Goal: Information Seeking & Learning: Learn about a topic

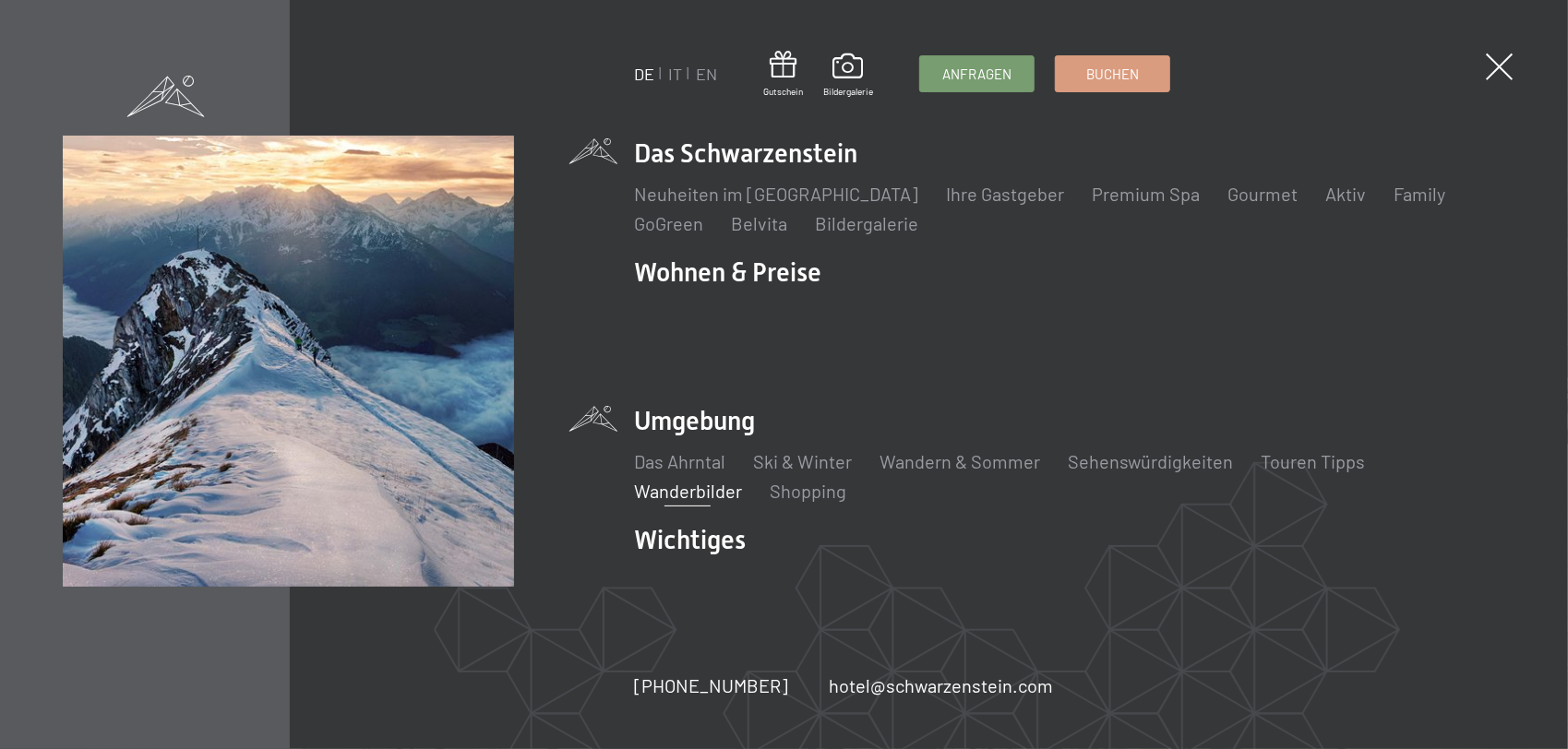
click at [687, 479] on link "Wanderbilder" at bounding box center [688, 491] width 108 height 22
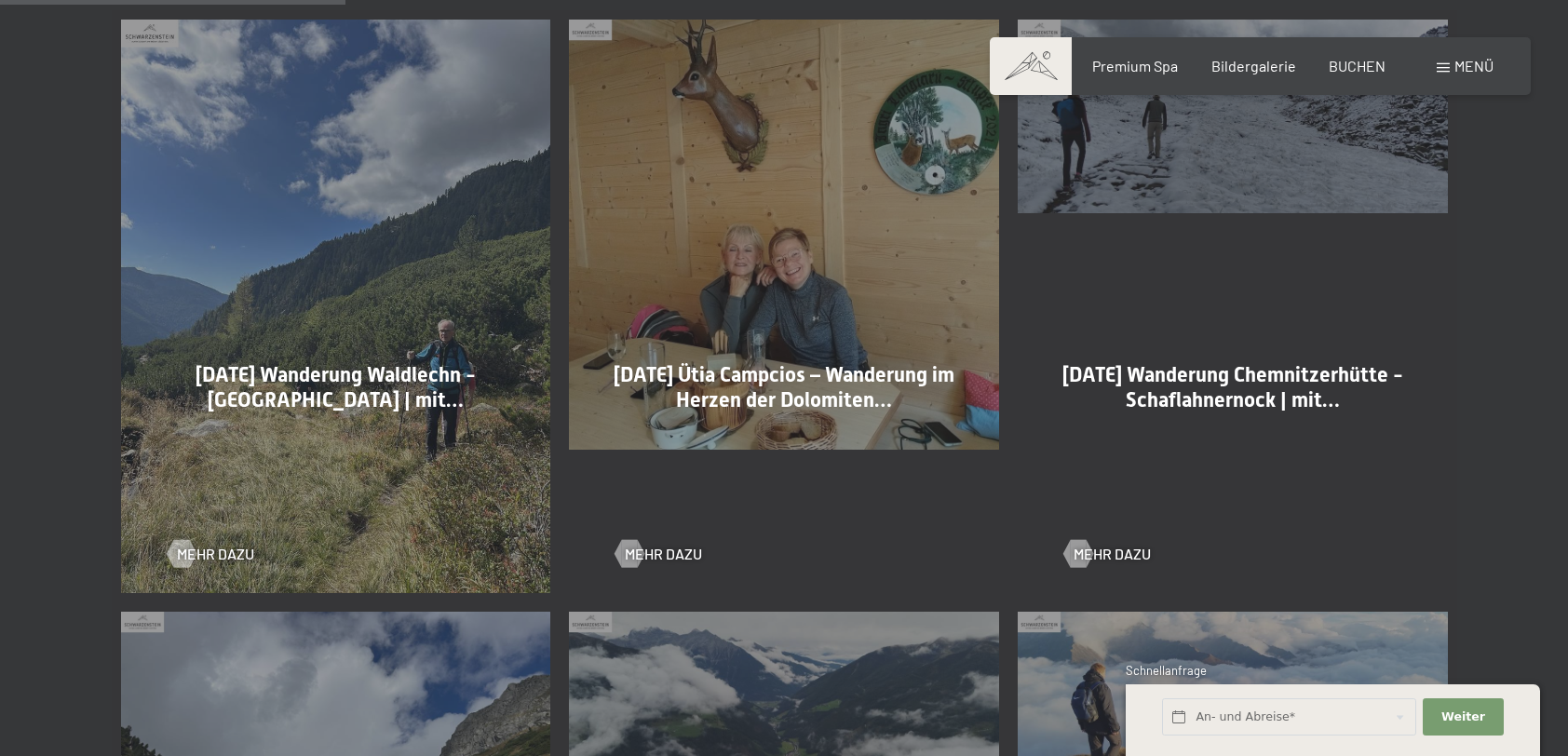
scroll to position [1117, 0]
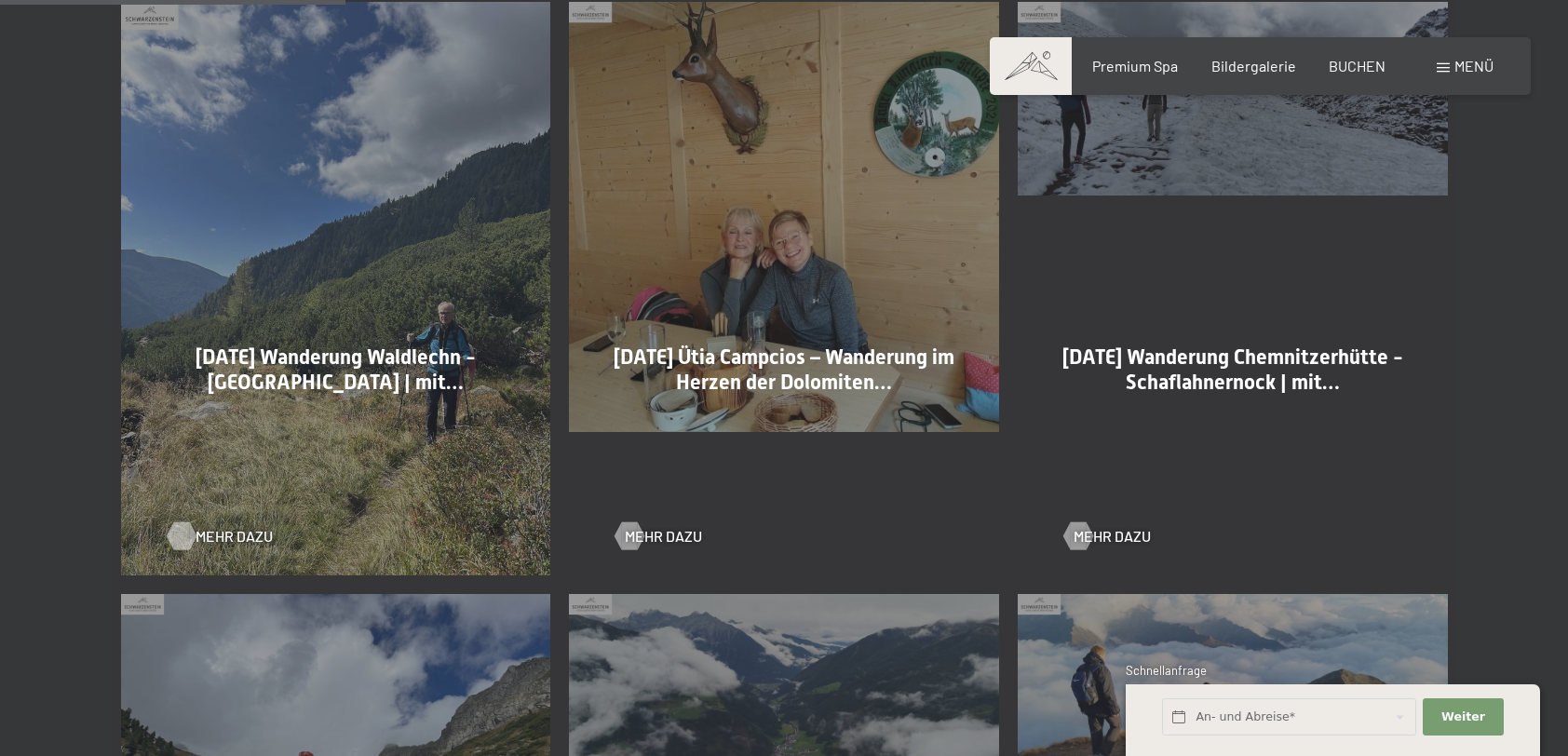
click at [203, 536] on span "Mehr dazu" at bounding box center [234, 537] width 78 height 21
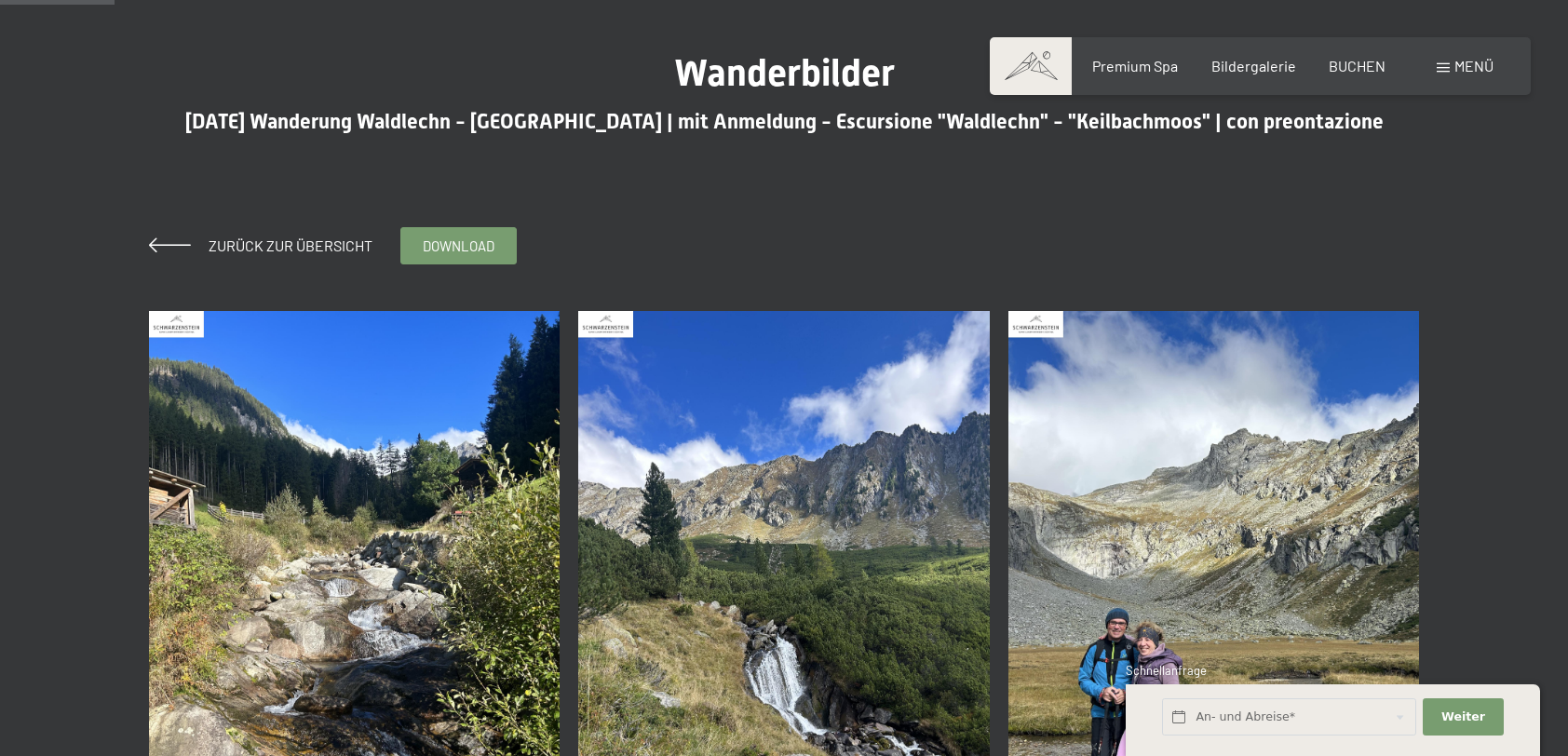
scroll to position [372, 0]
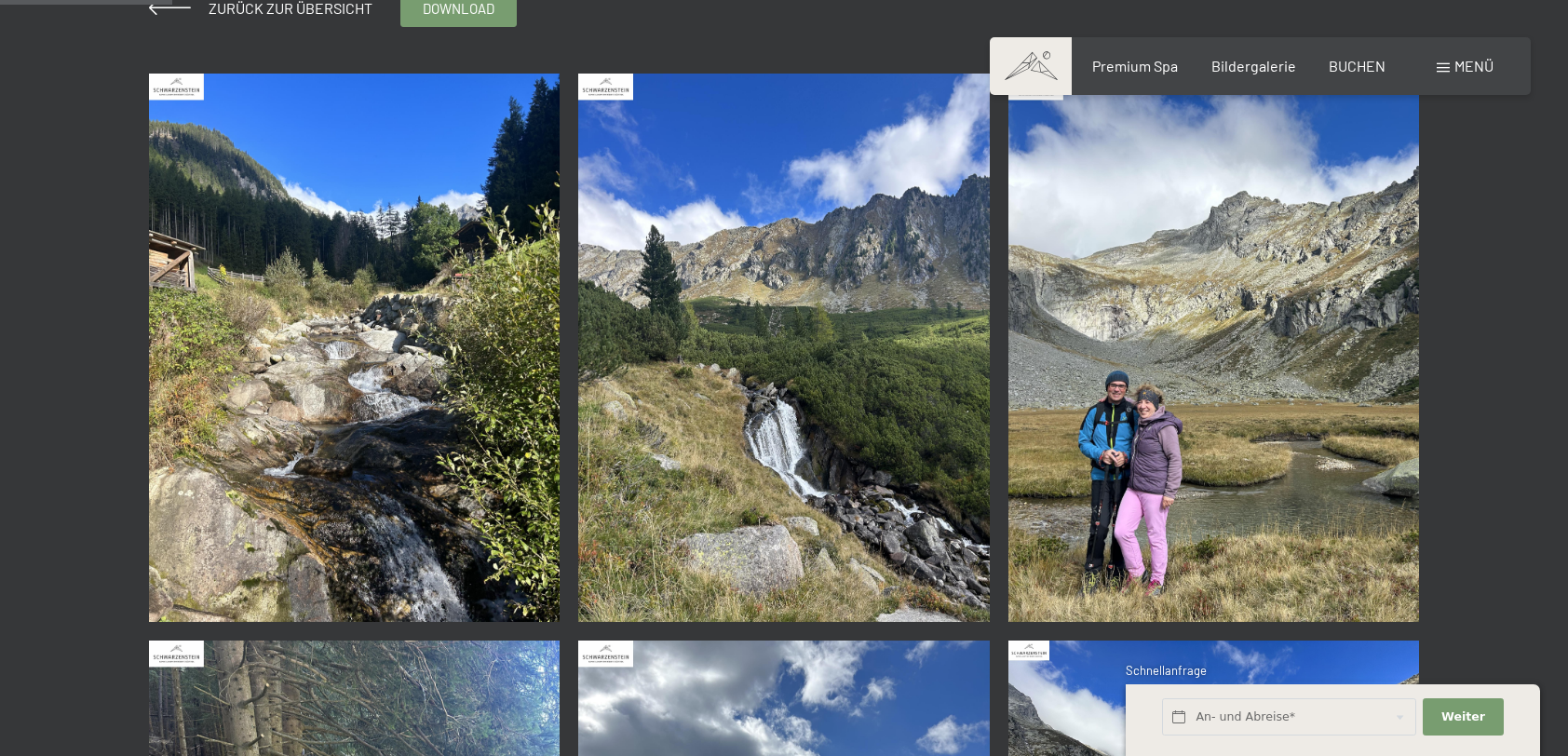
click at [468, 473] on img at bounding box center [355, 348] width 412 height 548
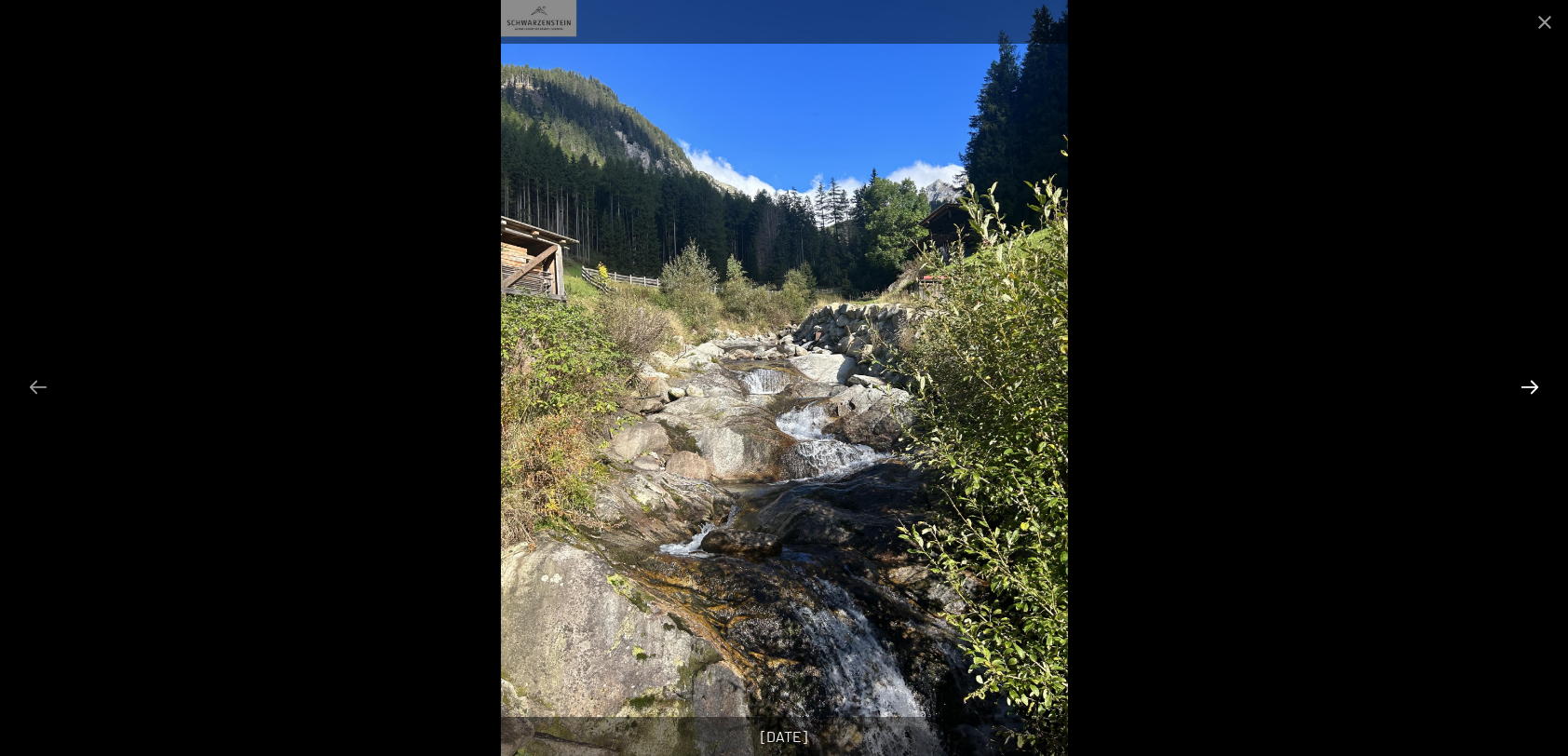
click at [1530, 386] on button "Next slide" at bounding box center [1529, 387] width 39 height 36
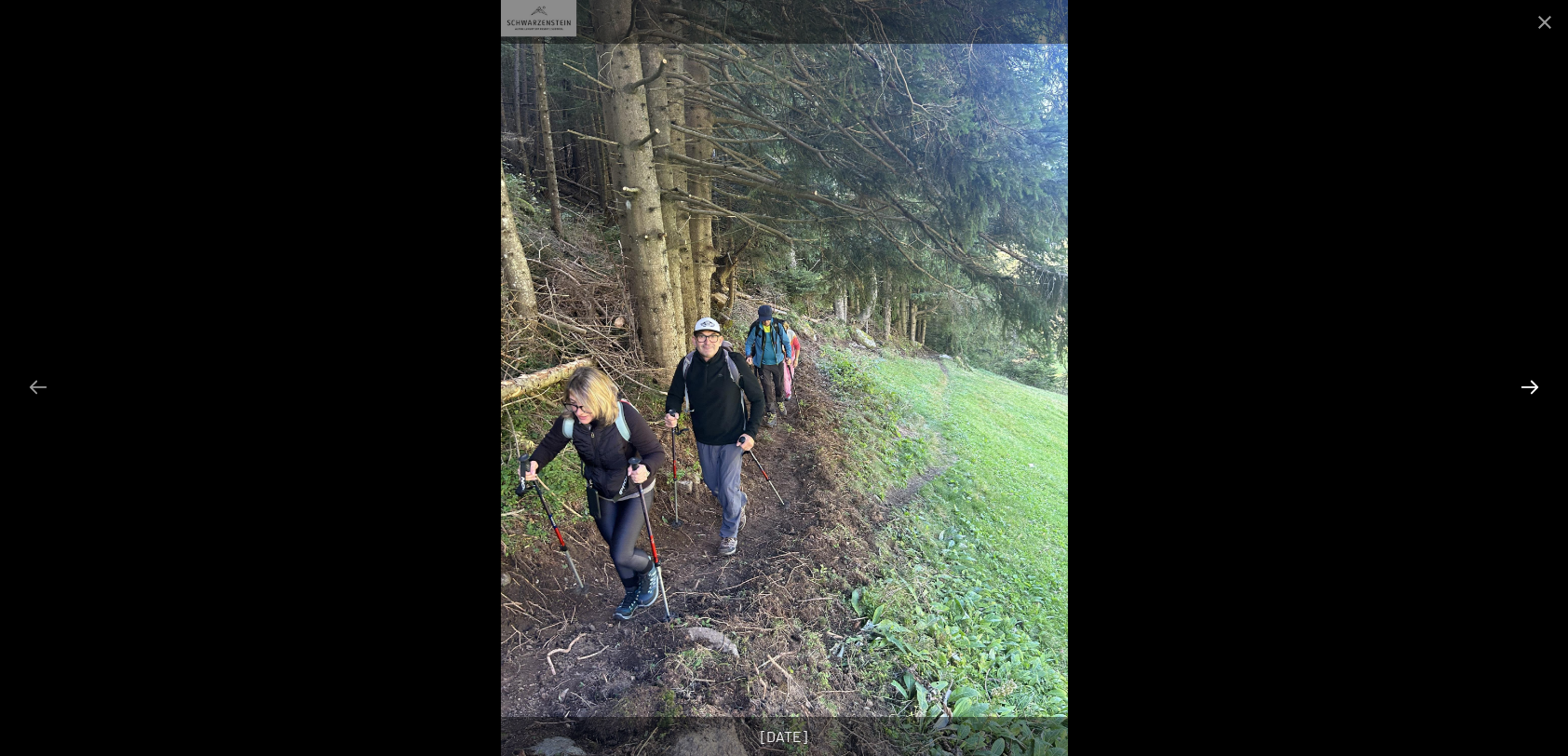
click at [1530, 386] on button "Next slide" at bounding box center [1529, 387] width 39 height 36
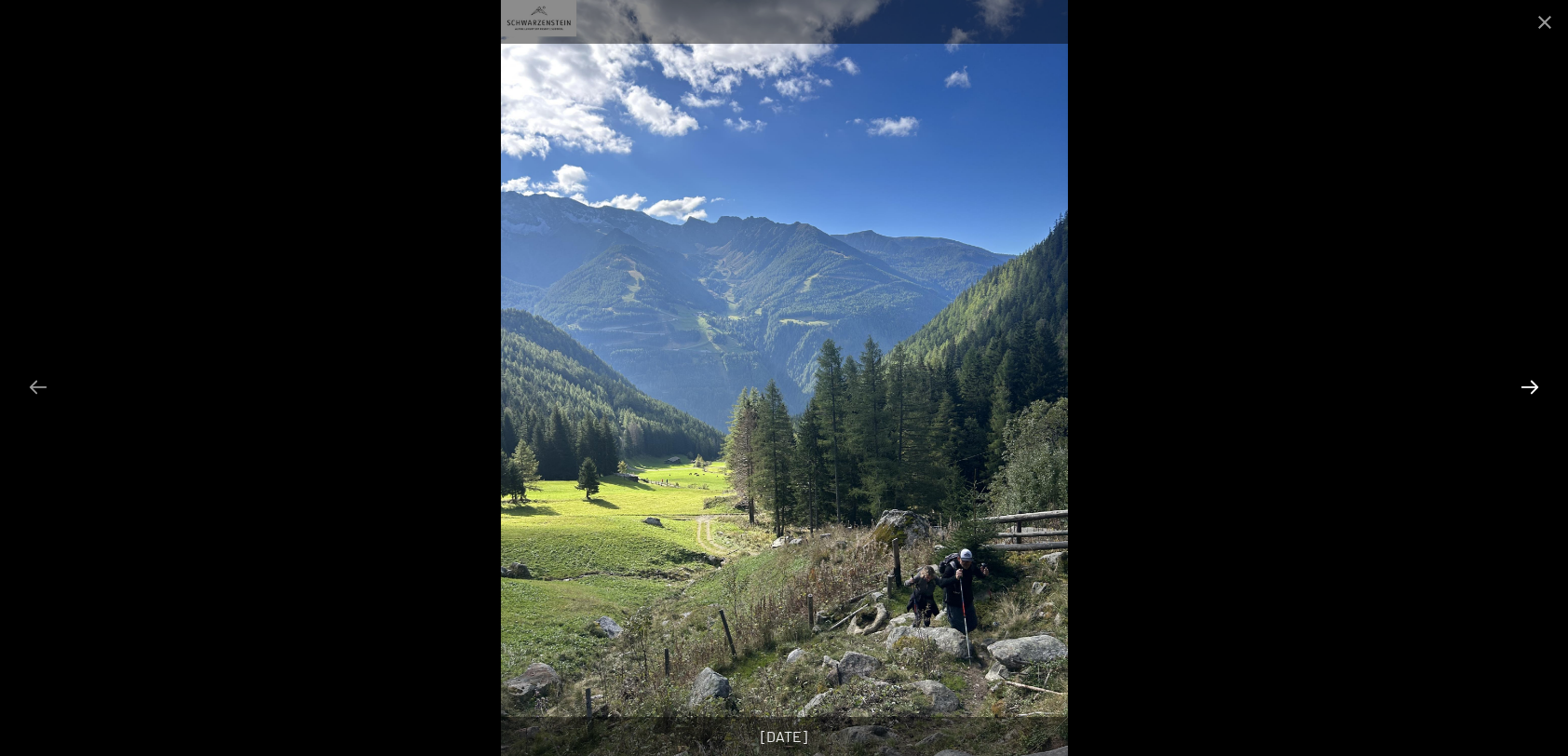
click at [1530, 386] on button "Next slide" at bounding box center [1529, 387] width 39 height 36
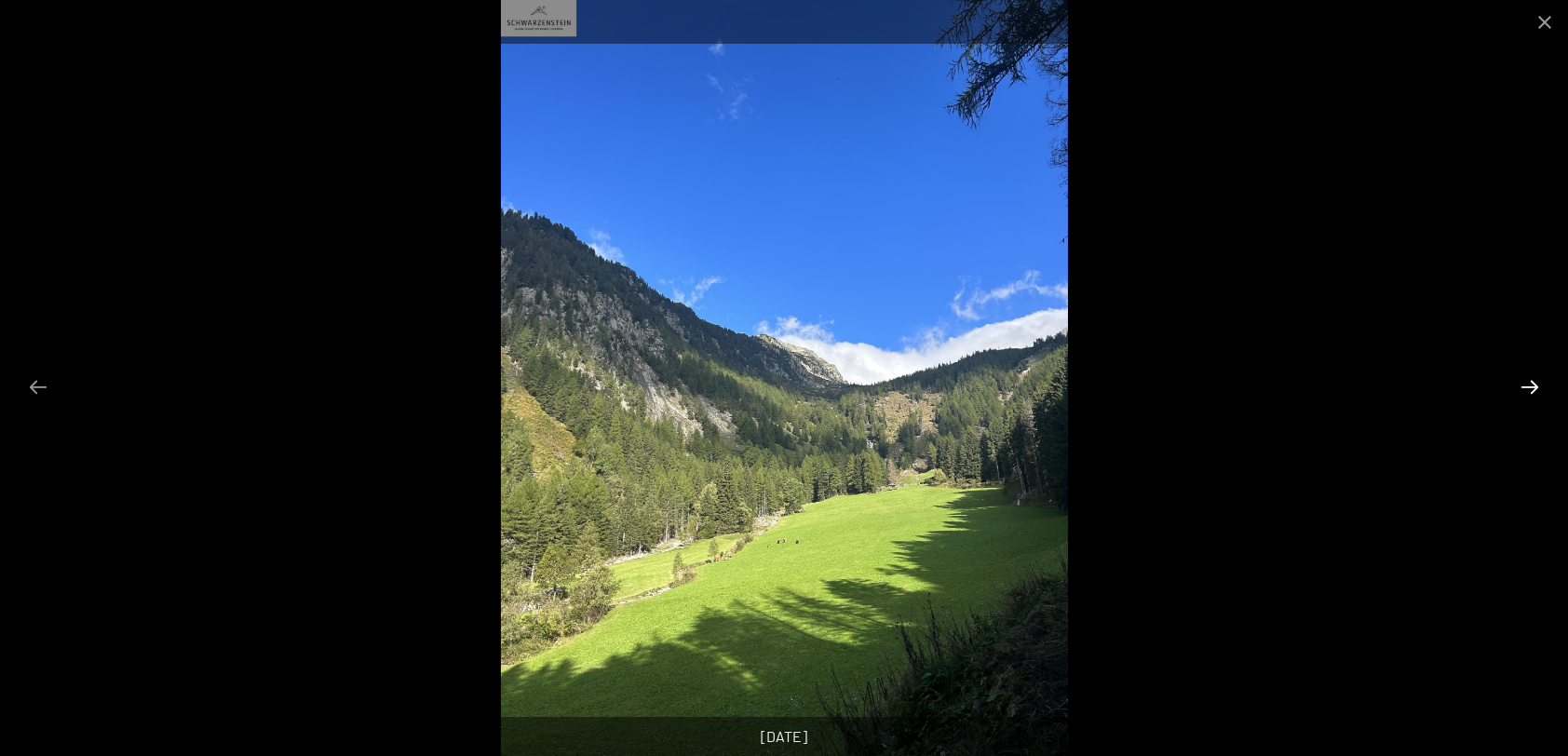
click at [1530, 386] on button "Next slide" at bounding box center [1529, 387] width 39 height 36
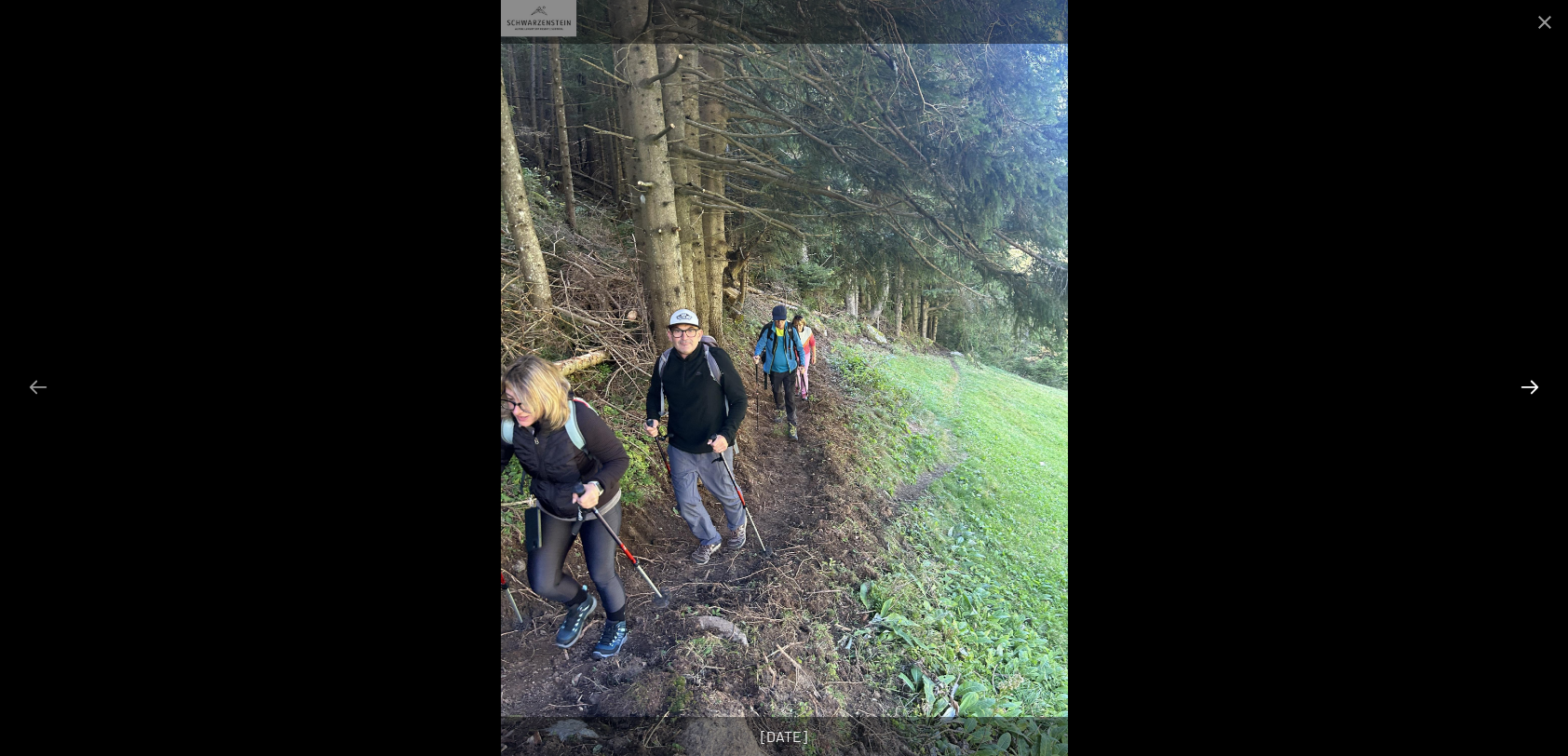
click at [1530, 386] on button "Next slide" at bounding box center [1529, 387] width 39 height 36
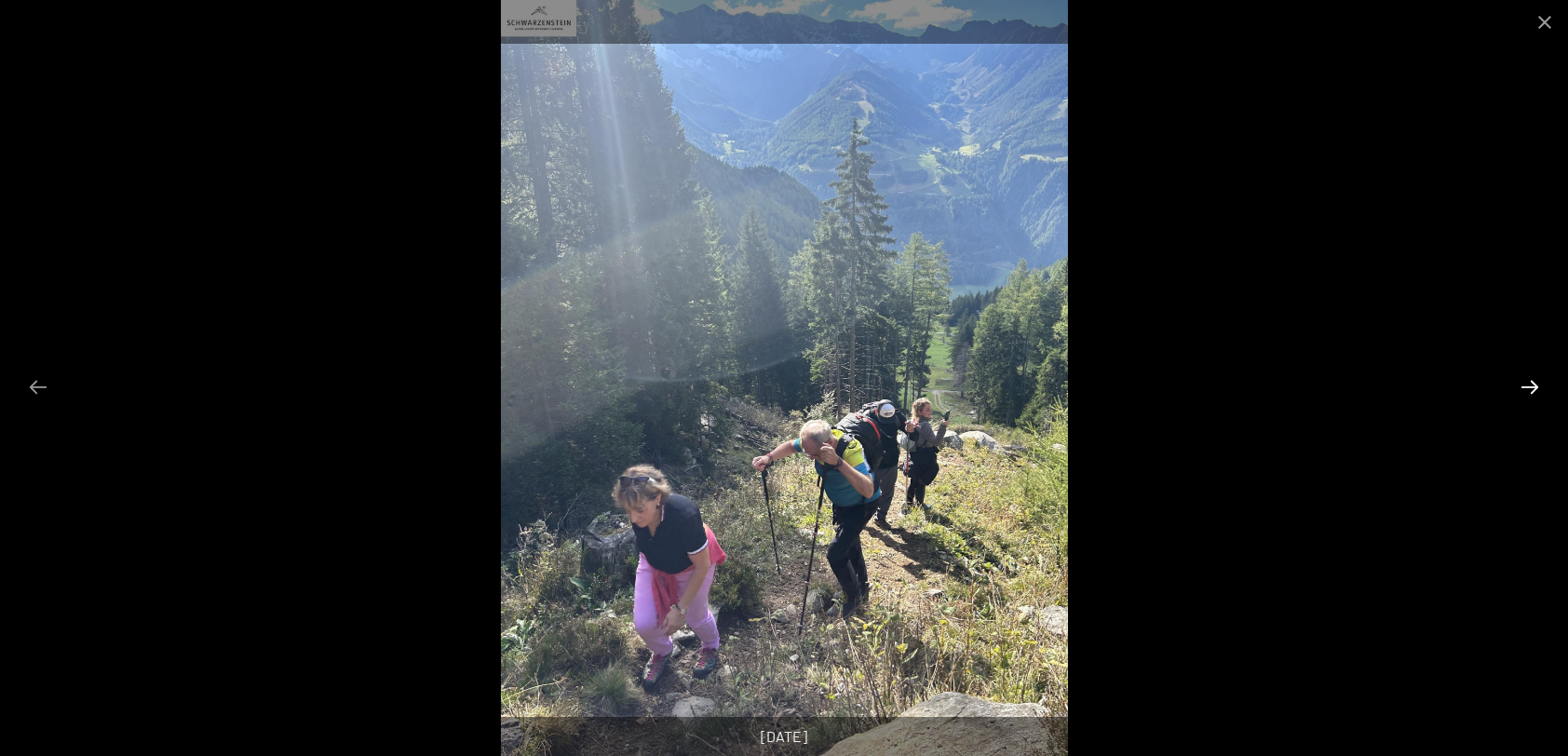
click at [1530, 386] on button "Next slide" at bounding box center [1529, 387] width 39 height 36
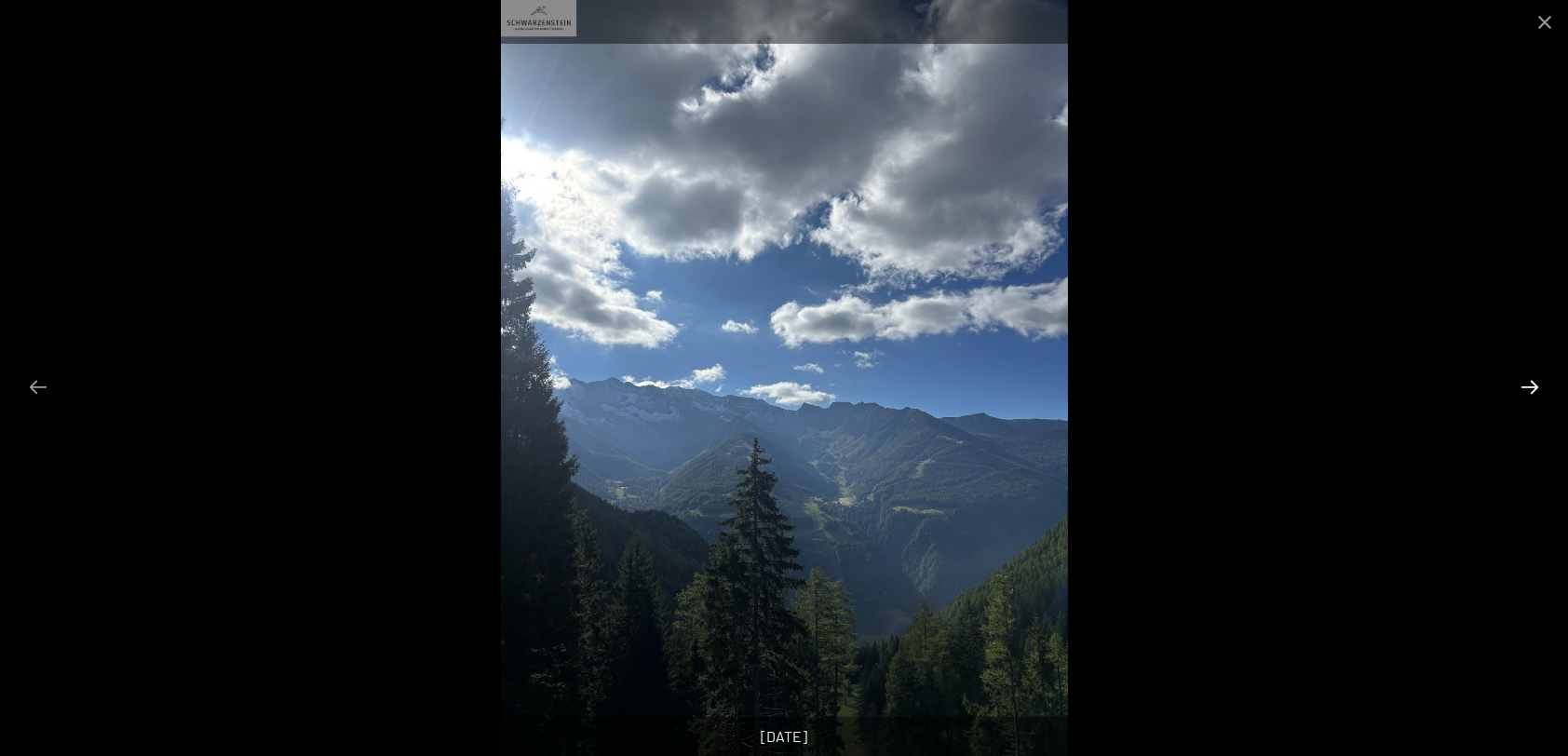
click at [1530, 386] on button "Next slide" at bounding box center [1529, 387] width 39 height 36
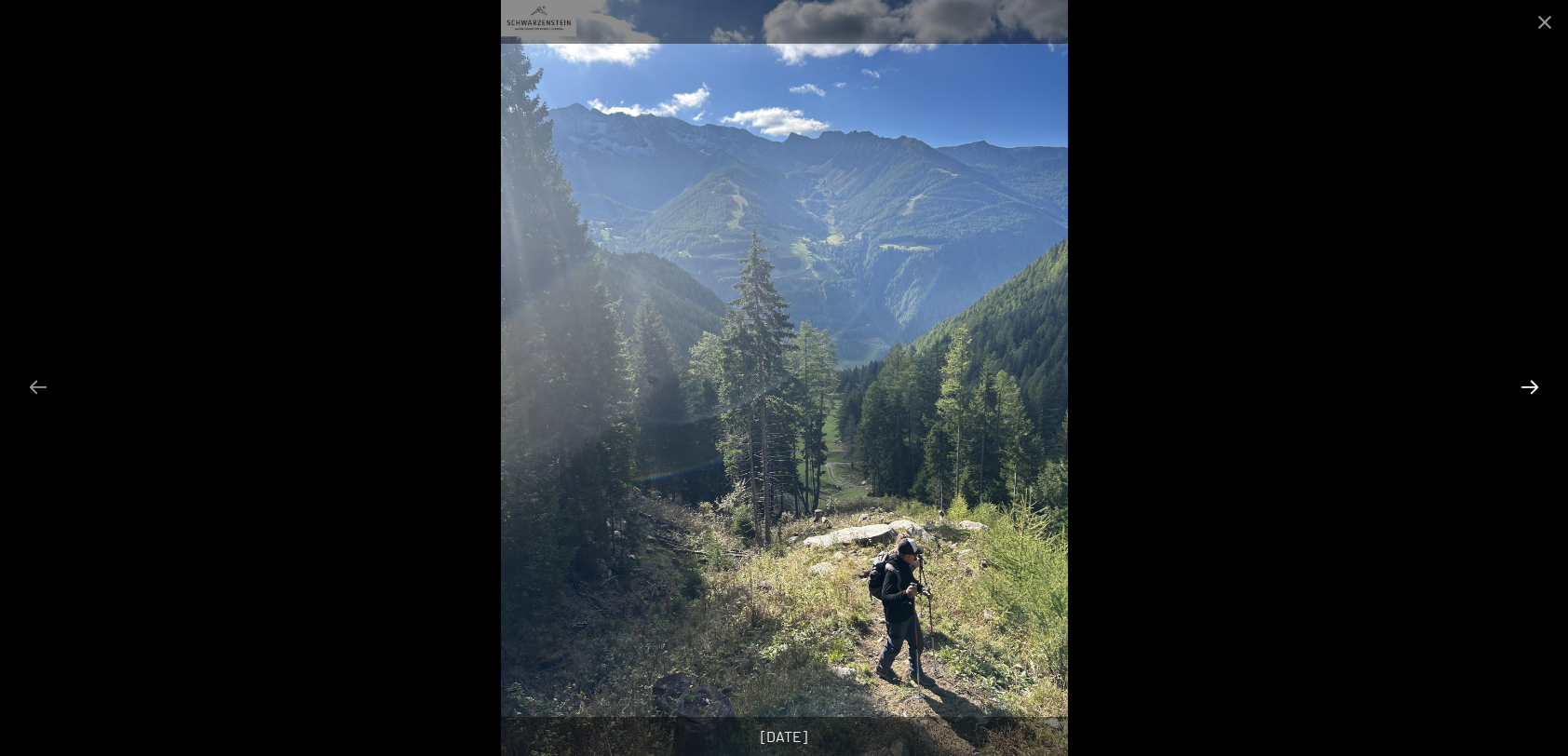
click at [1530, 386] on button "Next slide" at bounding box center [1529, 387] width 39 height 36
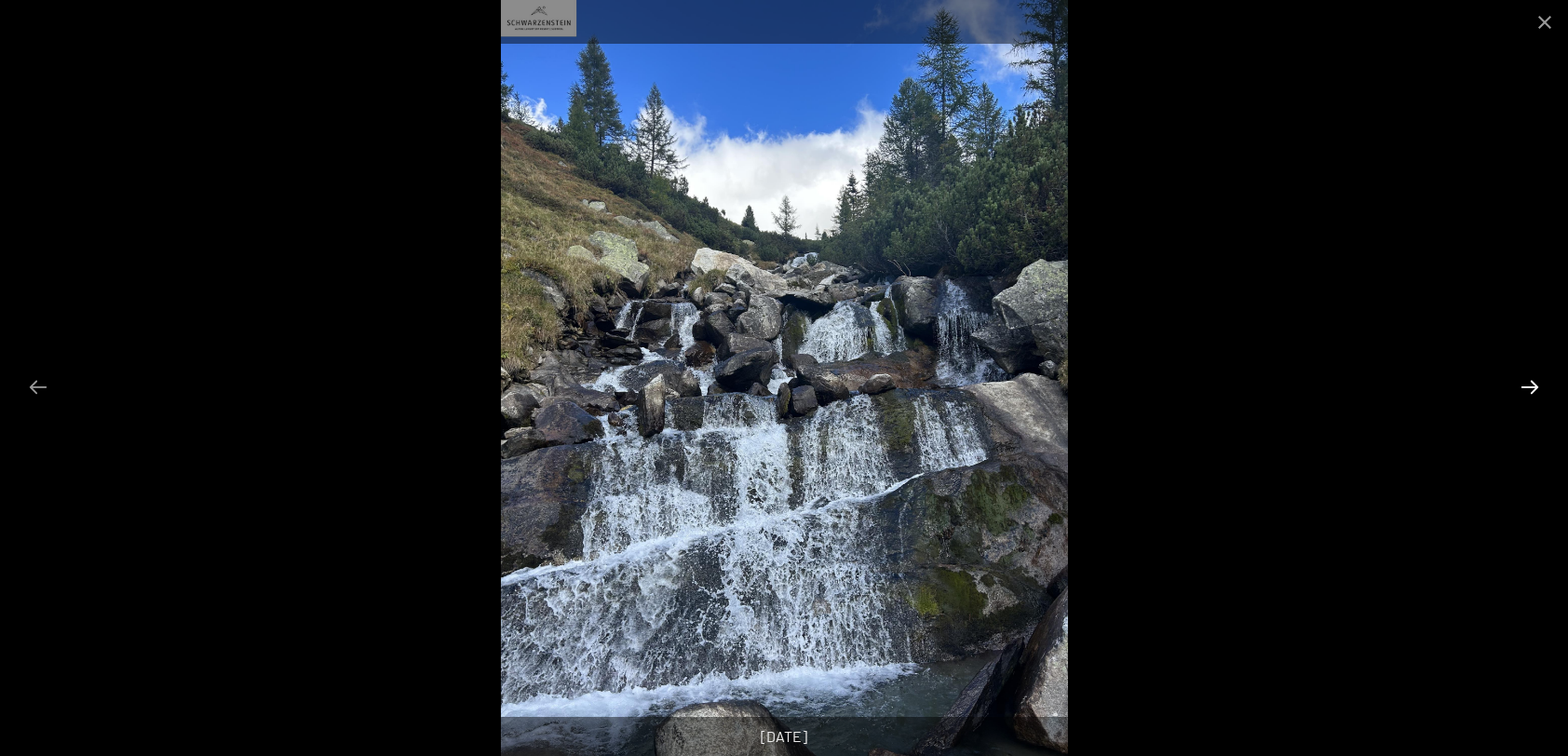
click at [1530, 386] on button "Next slide" at bounding box center [1529, 387] width 39 height 36
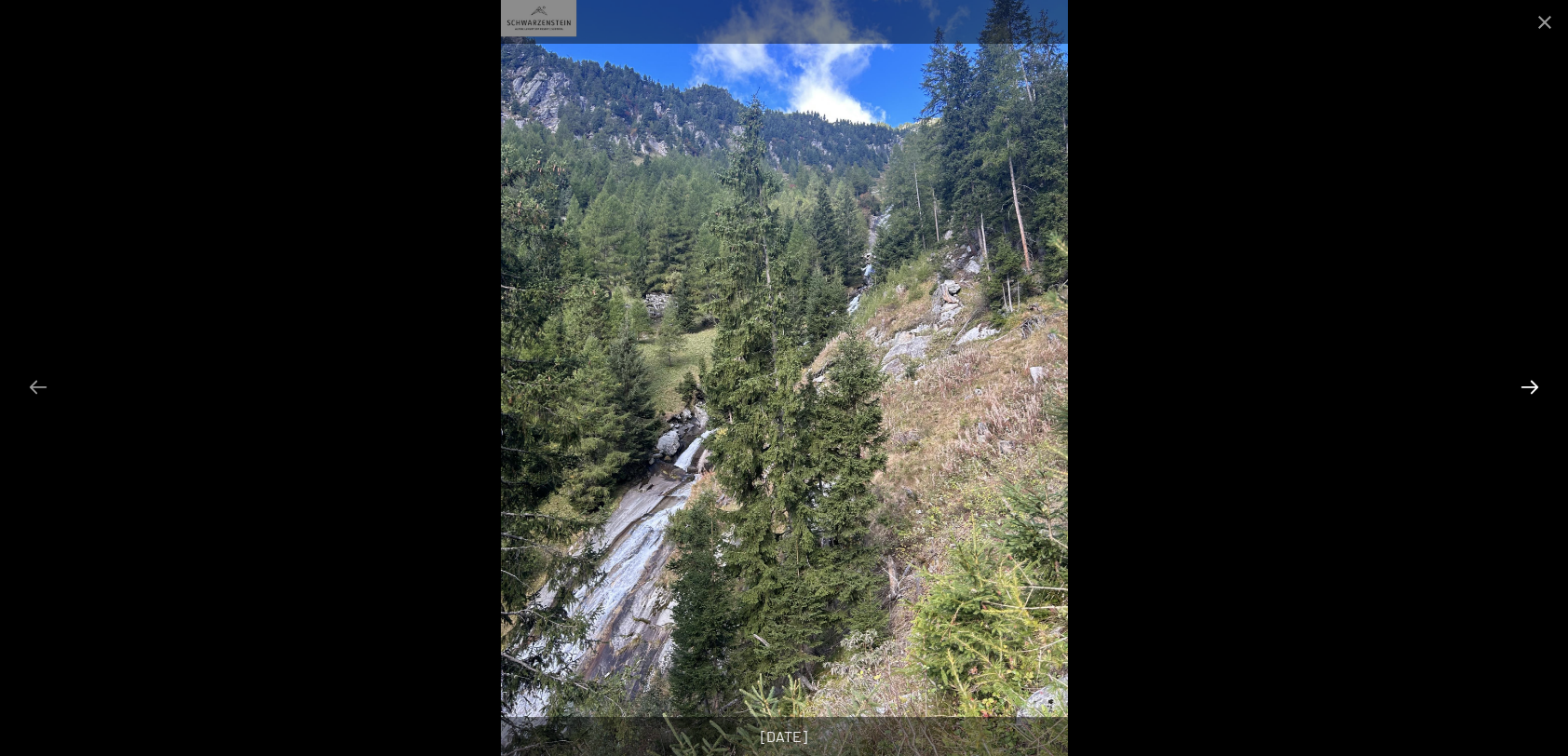
click at [1530, 386] on button "Next slide" at bounding box center [1529, 387] width 39 height 36
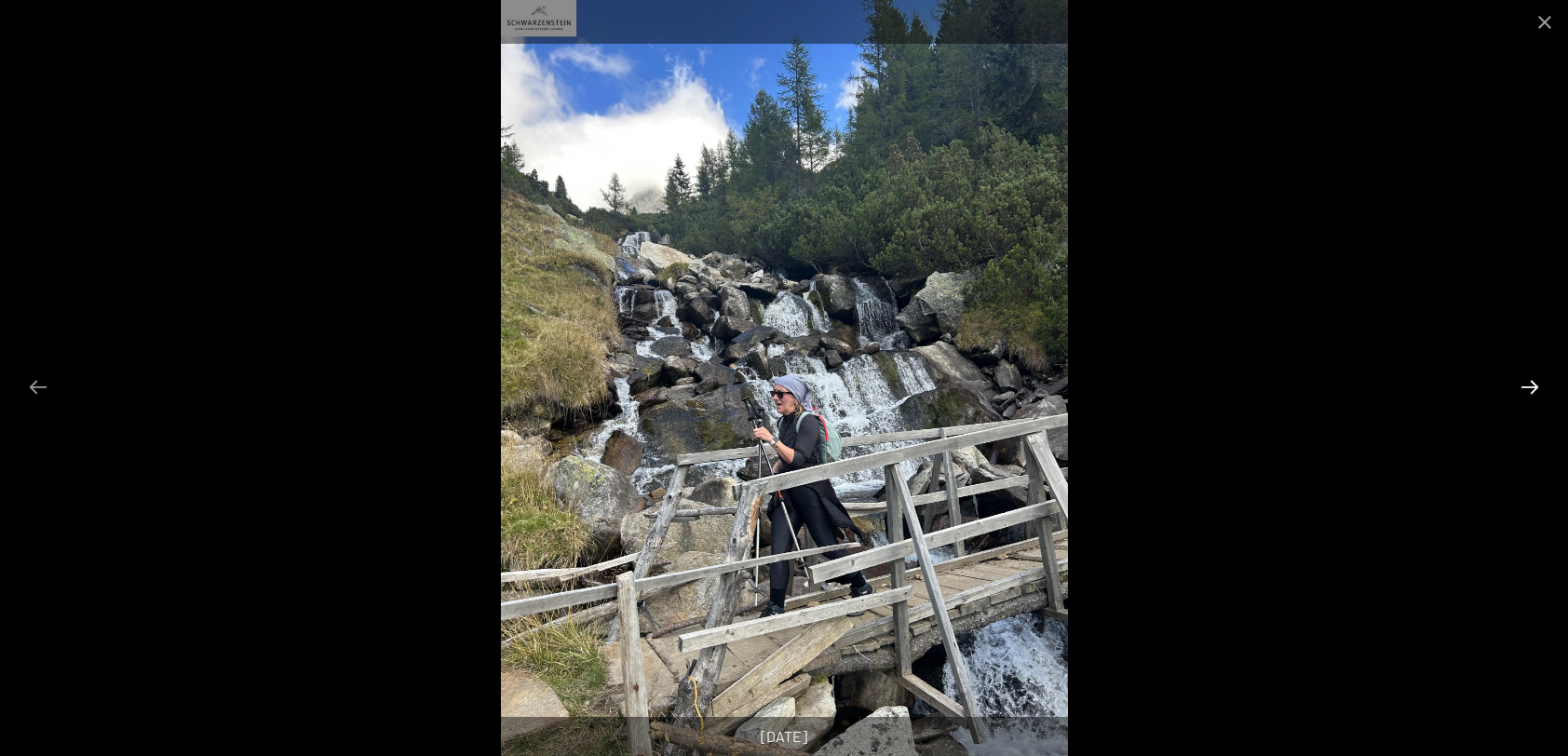
click at [1530, 386] on button "Next slide" at bounding box center [1529, 387] width 39 height 36
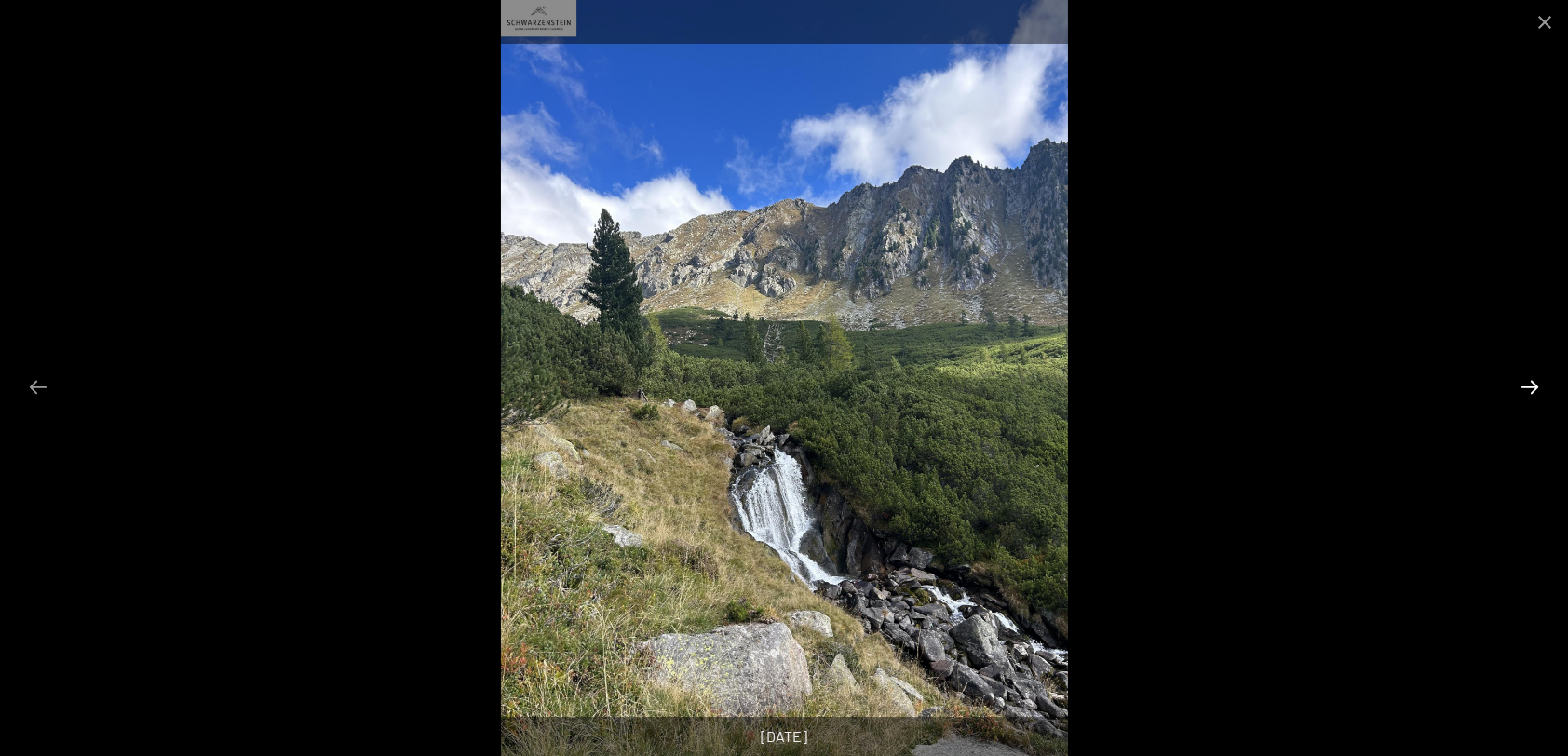
click at [1530, 386] on button "Next slide" at bounding box center [1529, 387] width 39 height 36
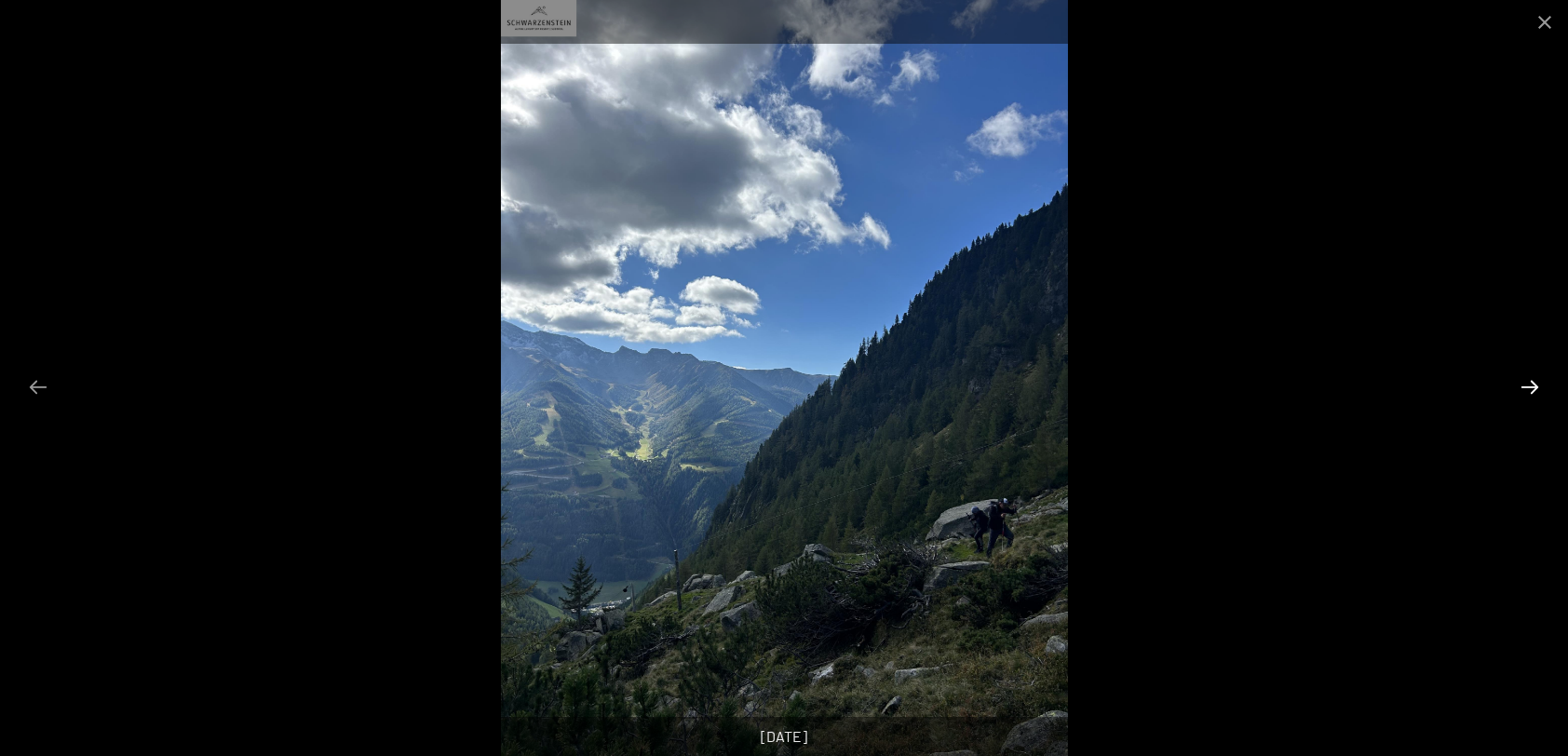
click at [1530, 386] on button "Next slide" at bounding box center [1529, 387] width 39 height 36
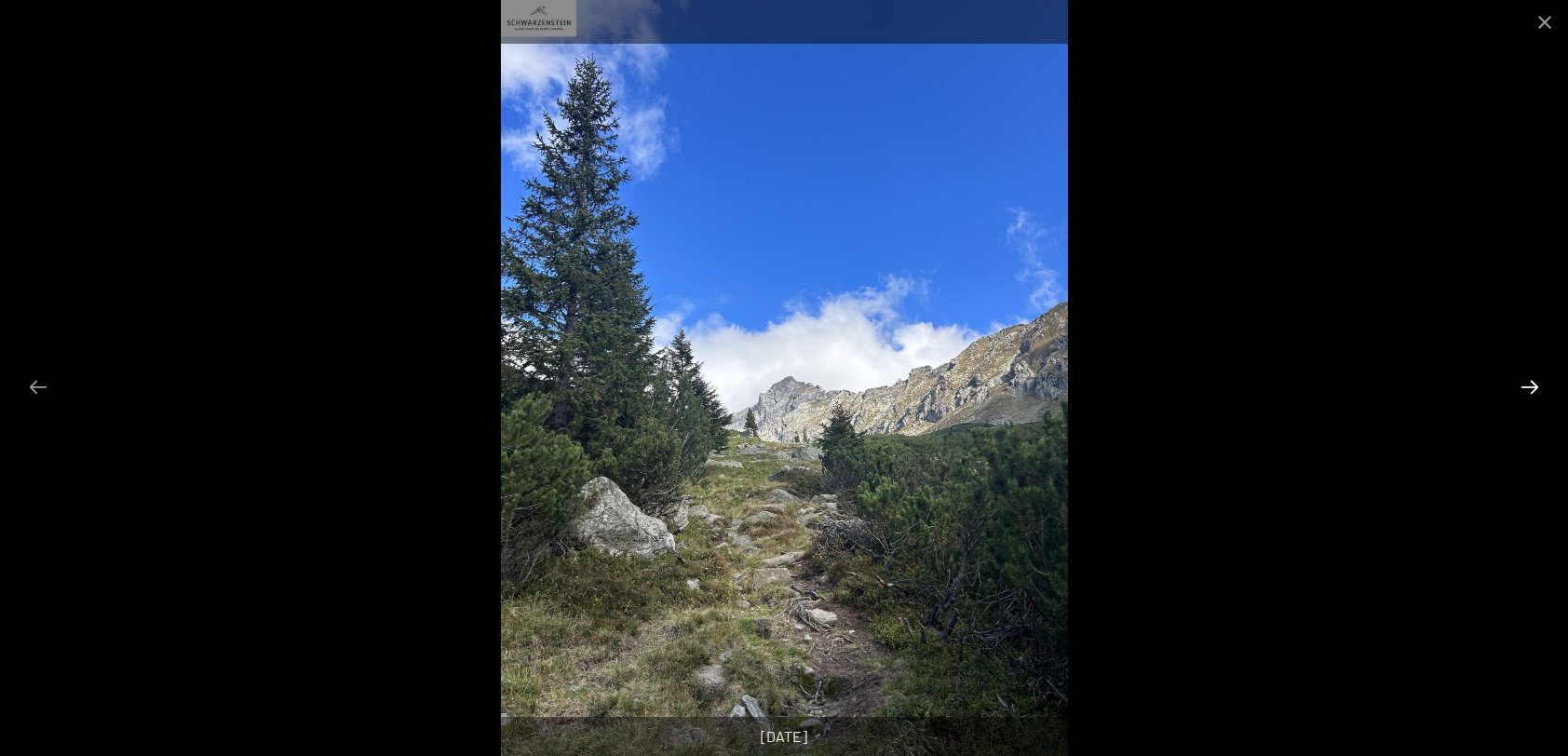
click at [1530, 386] on button "Next slide" at bounding box center [1529, 387] width 39 height 36
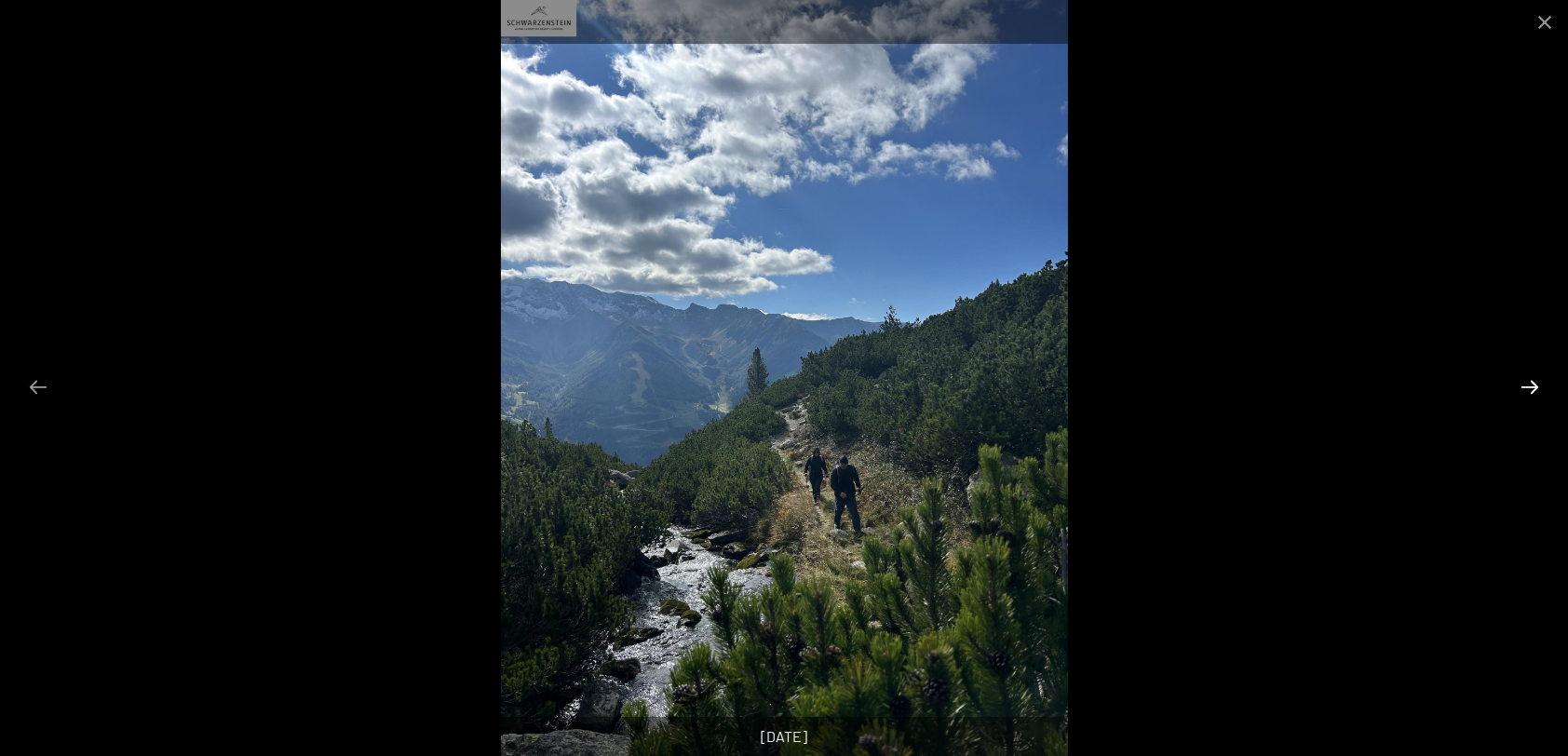
click at [1530, 386] on button "Next slide" at bounding box center [1529, 387] width 39 height 36
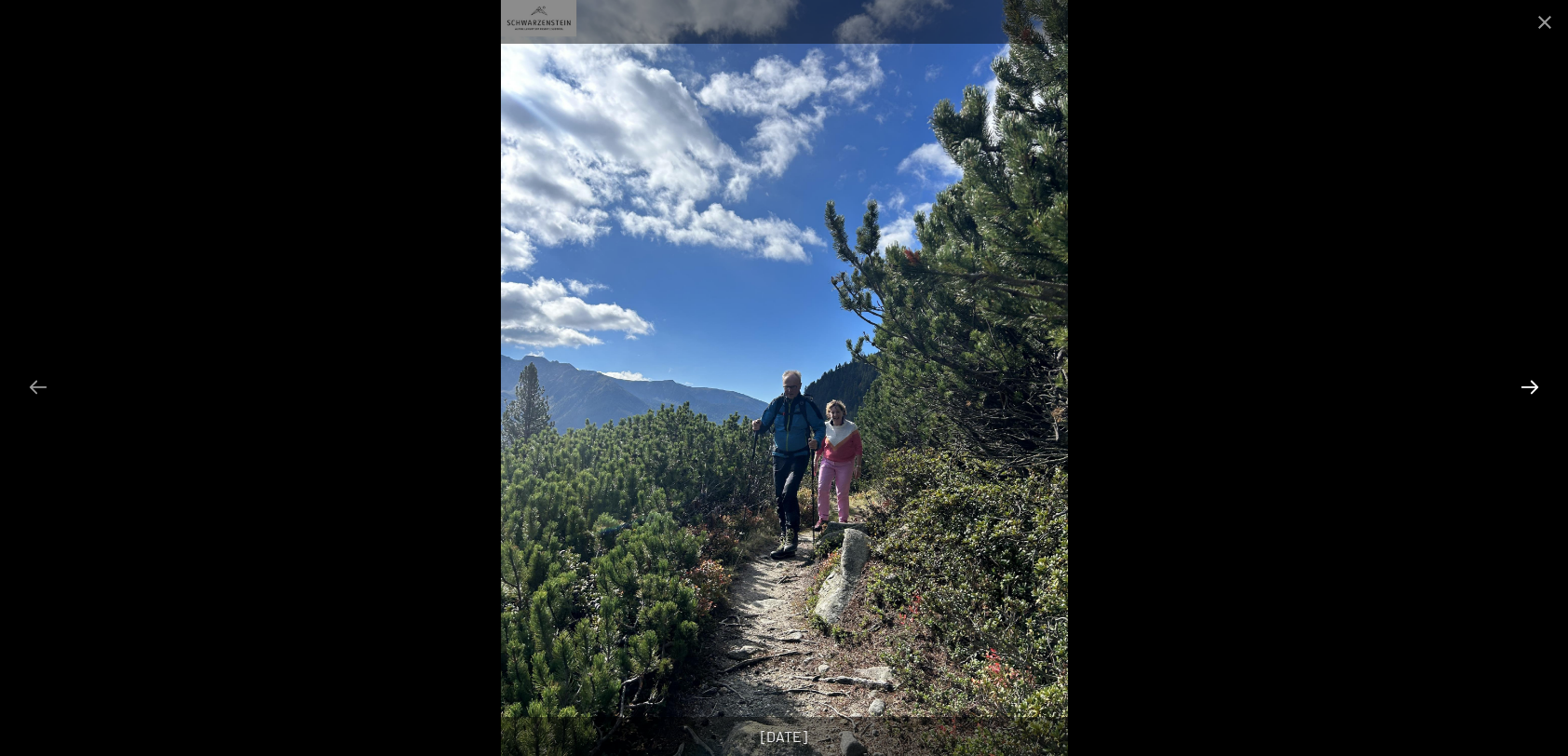
click at [1530, 386] on button "Next slide" at bounding box center [1529, 387] width 39 height 36
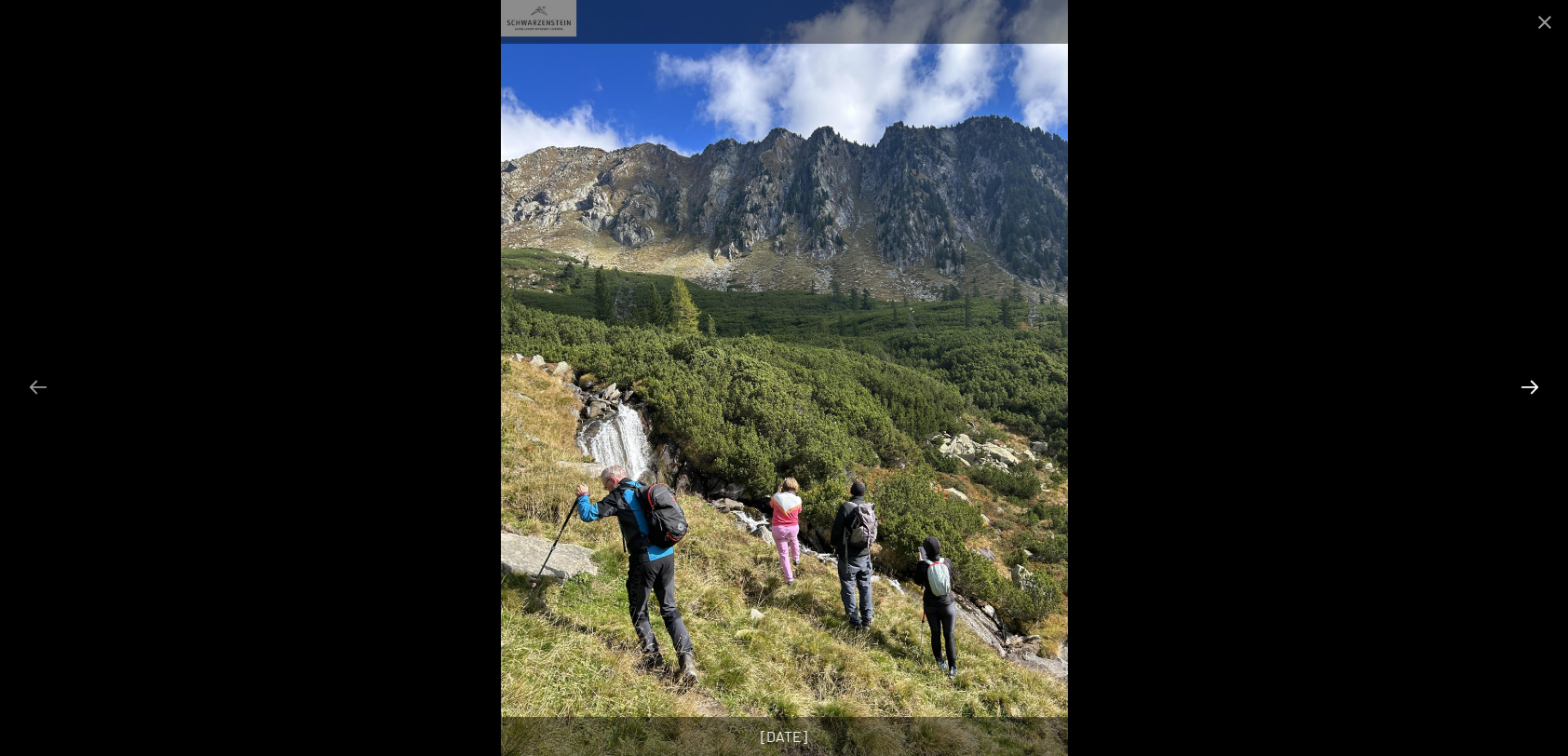
click at [1530, 386] on button "Next slide" at bounding box center [1529, 387] width 39 height 36
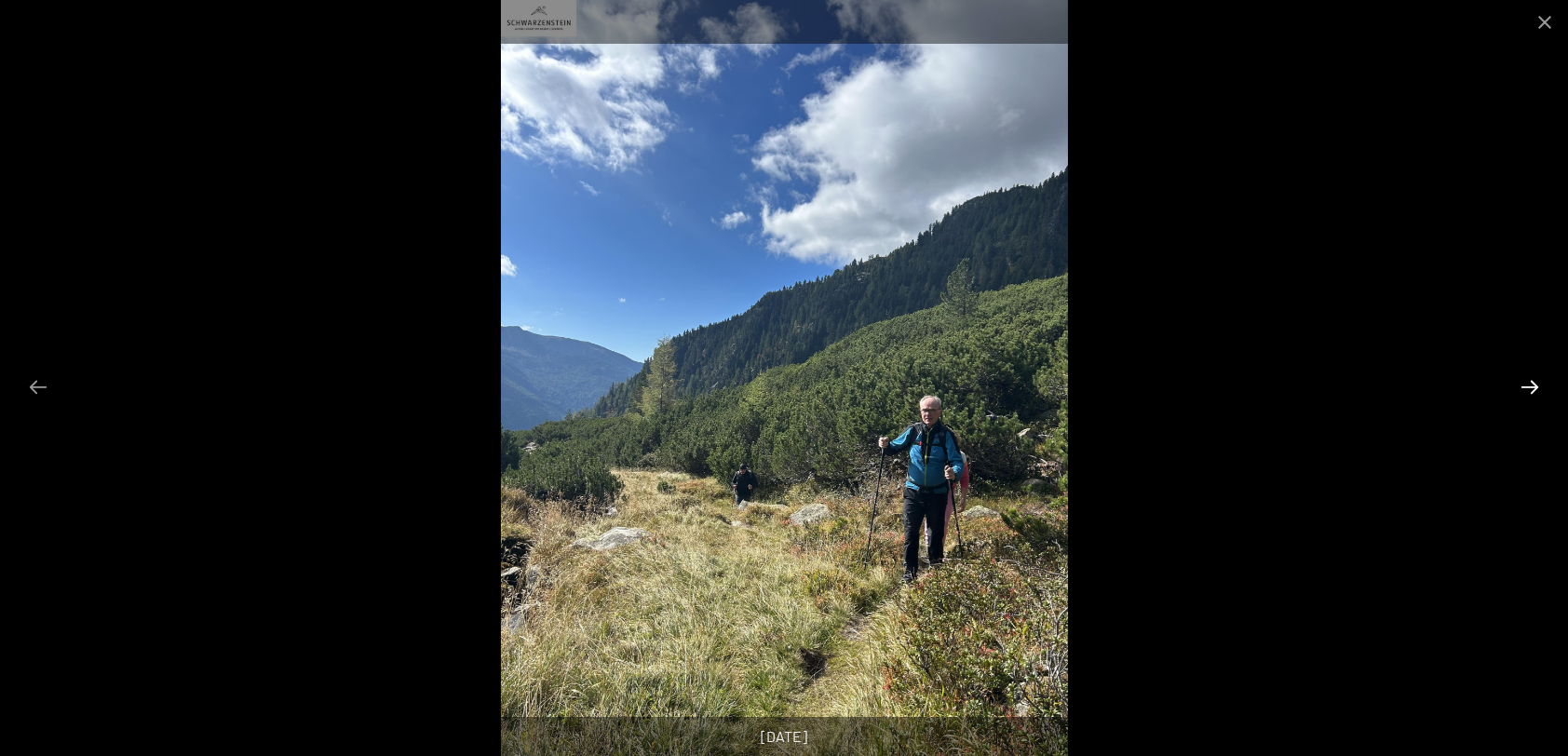
click at [1530, 386] on button "Next slide" at bounding box center [1529, 387] width 39 height 36
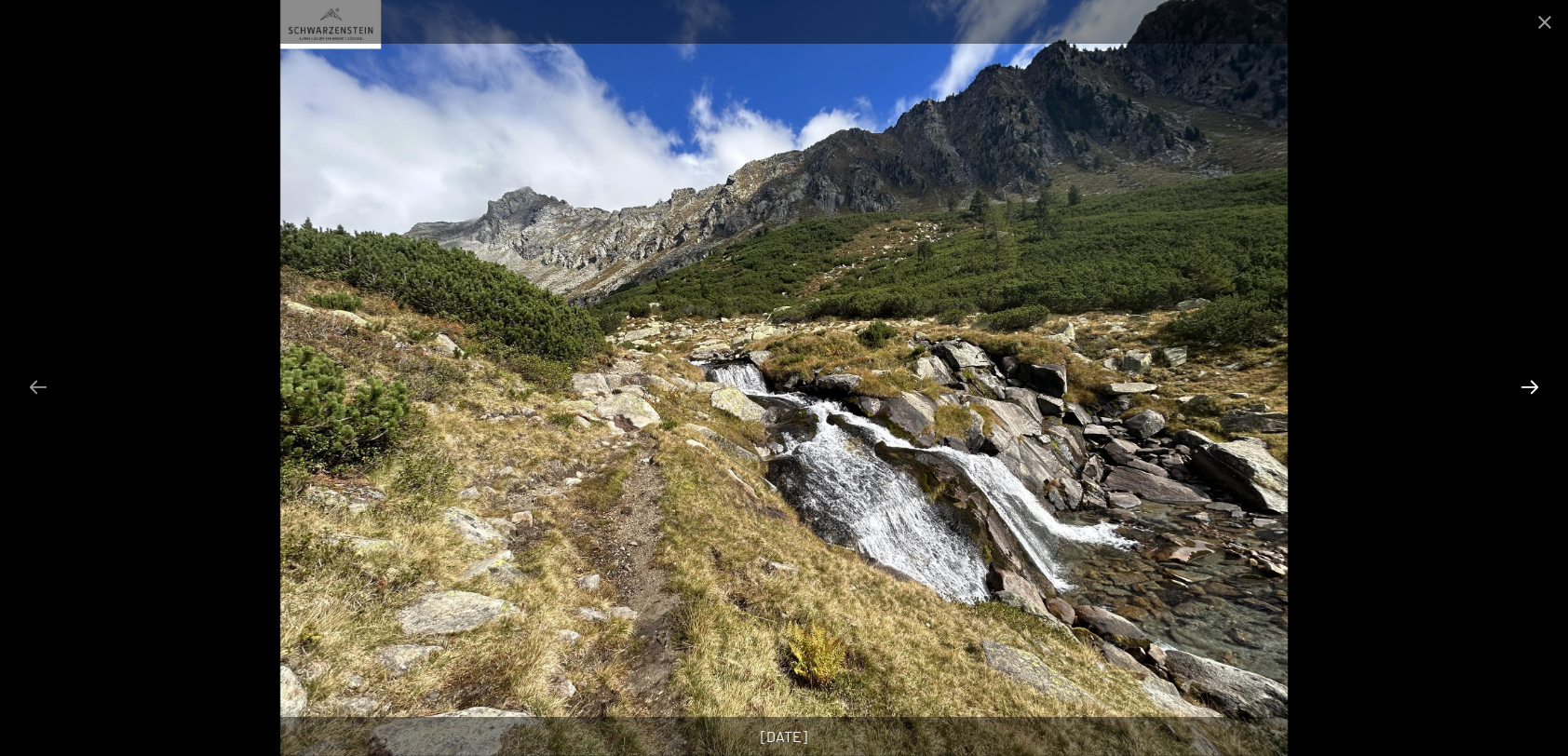
click at [1530, 386] on button "Next slide" at bounding box center [1529, 387] width 39 height 36
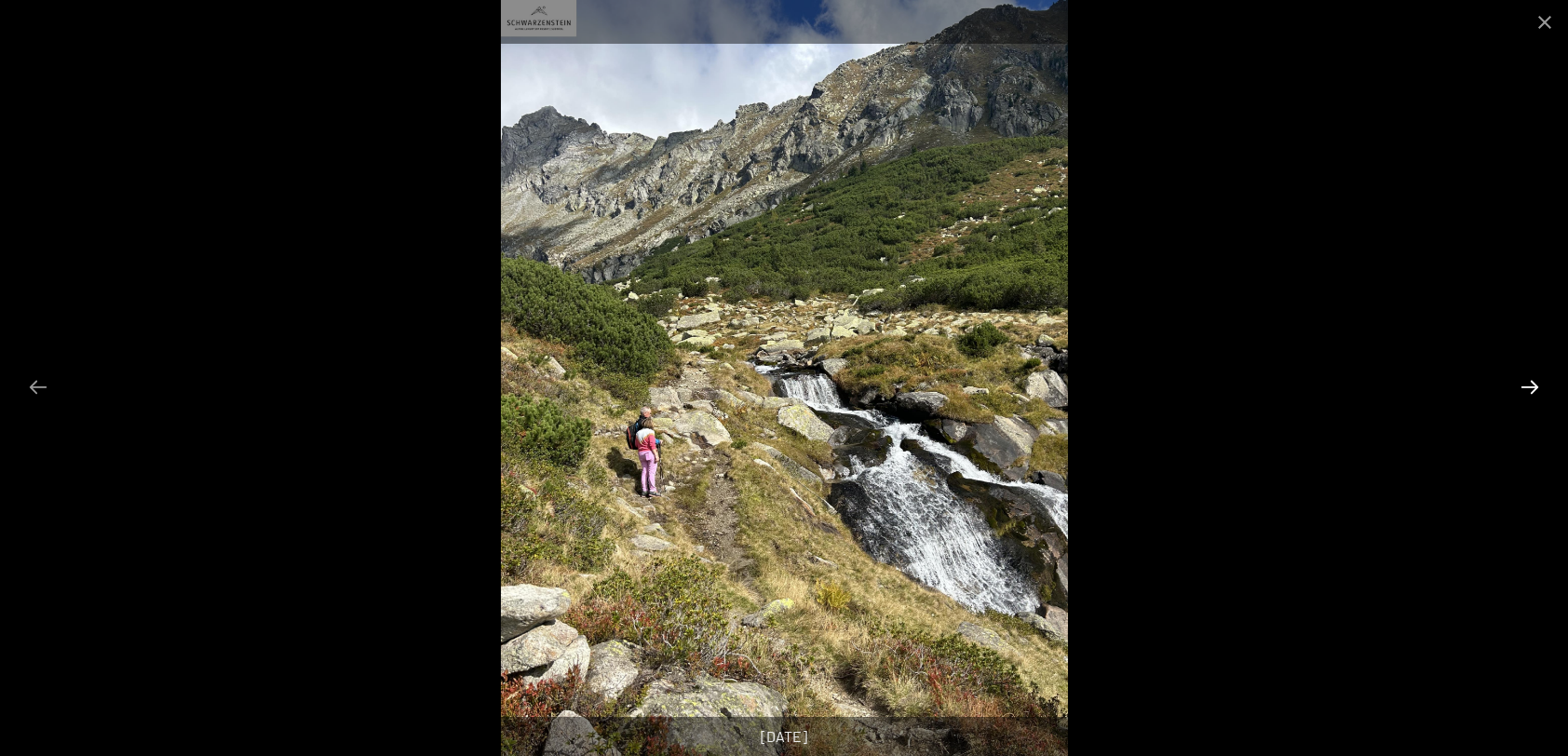
click at [1530, 386] on button "Next slide" at bounding box center [1529, 387] width 39 height 36
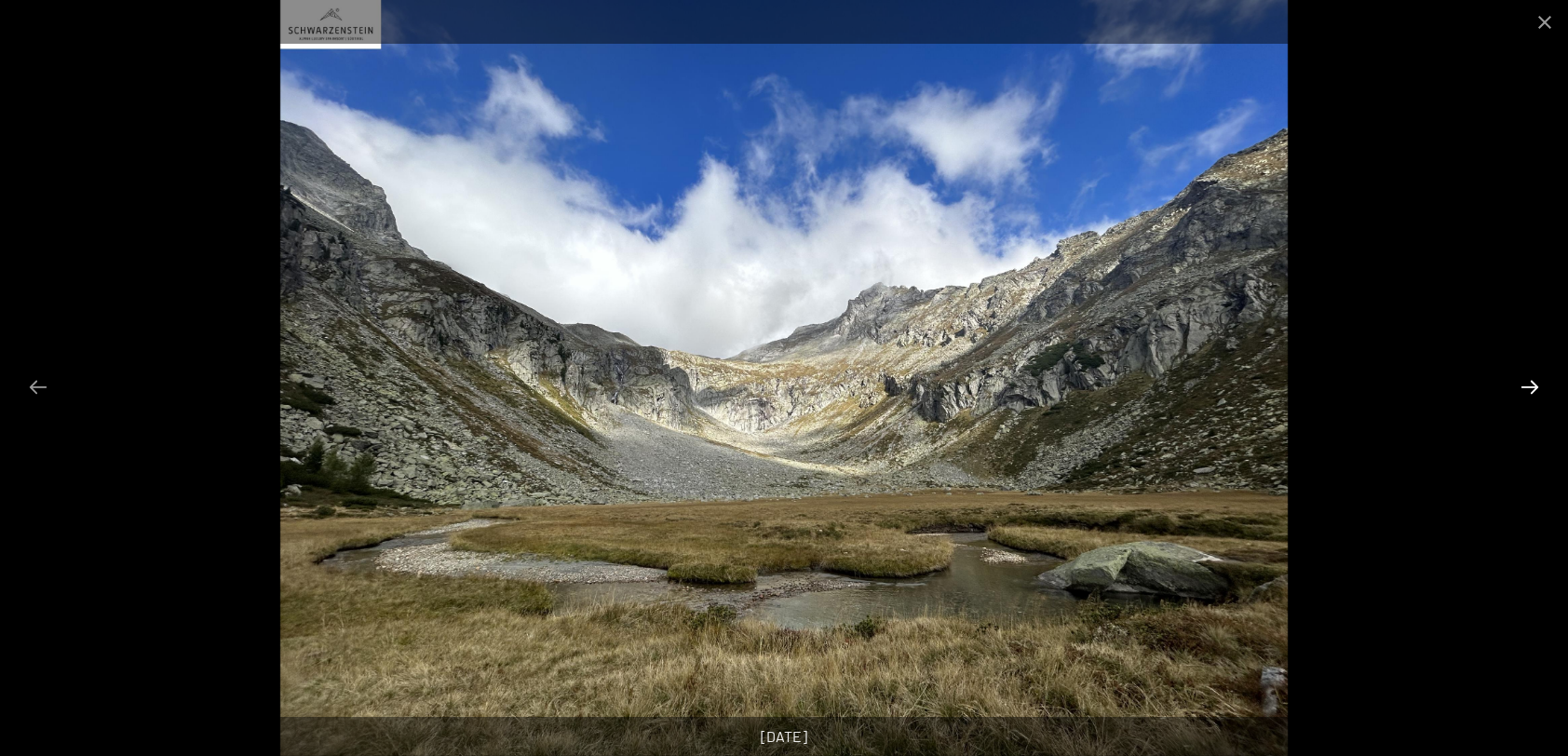
click at [1530, 386] on button "Next slide" at bounding box center [1529, 387] width 39 height 36
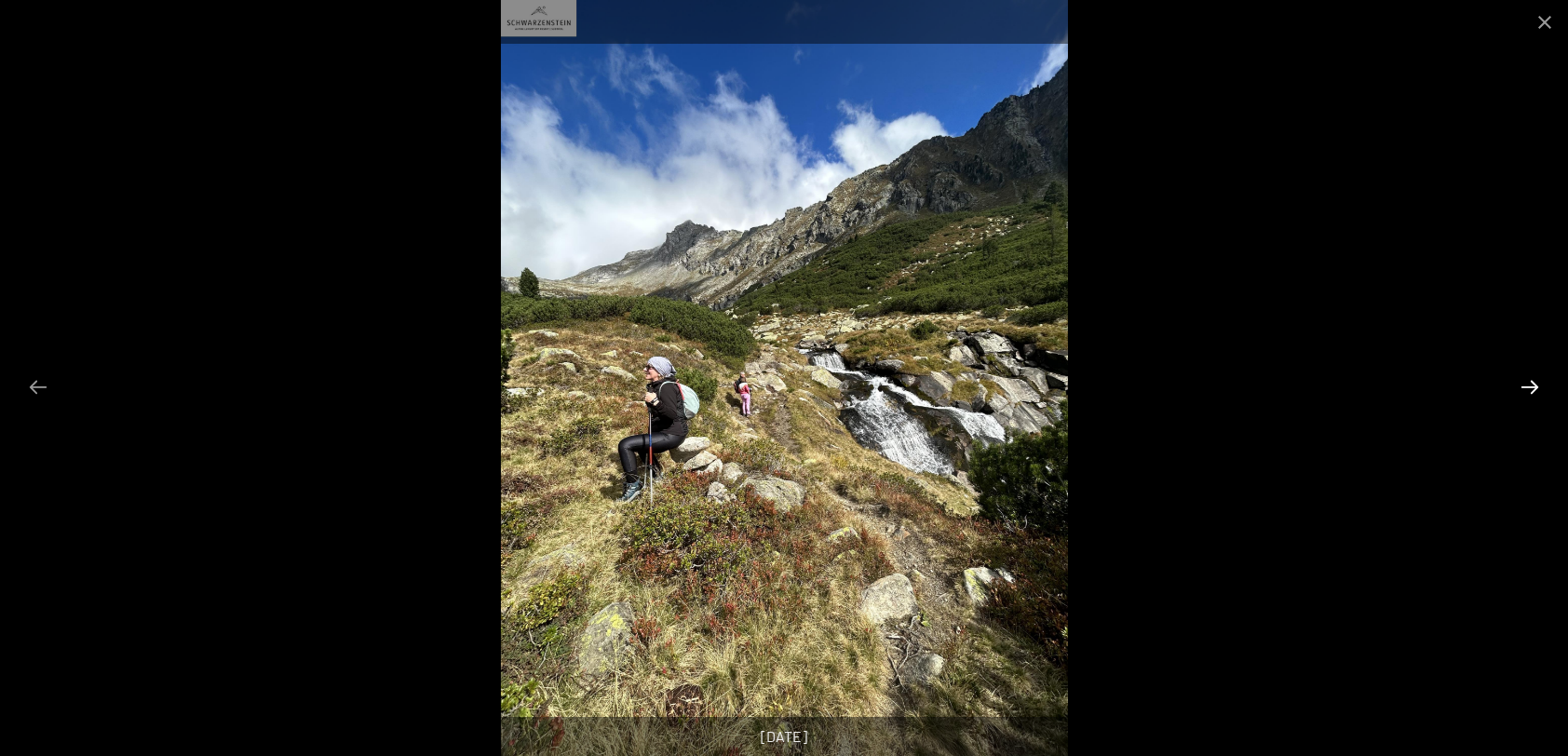
click at [1530, 386] on button "Next slide" at bounding box center [1529, 387] width 39 height 36
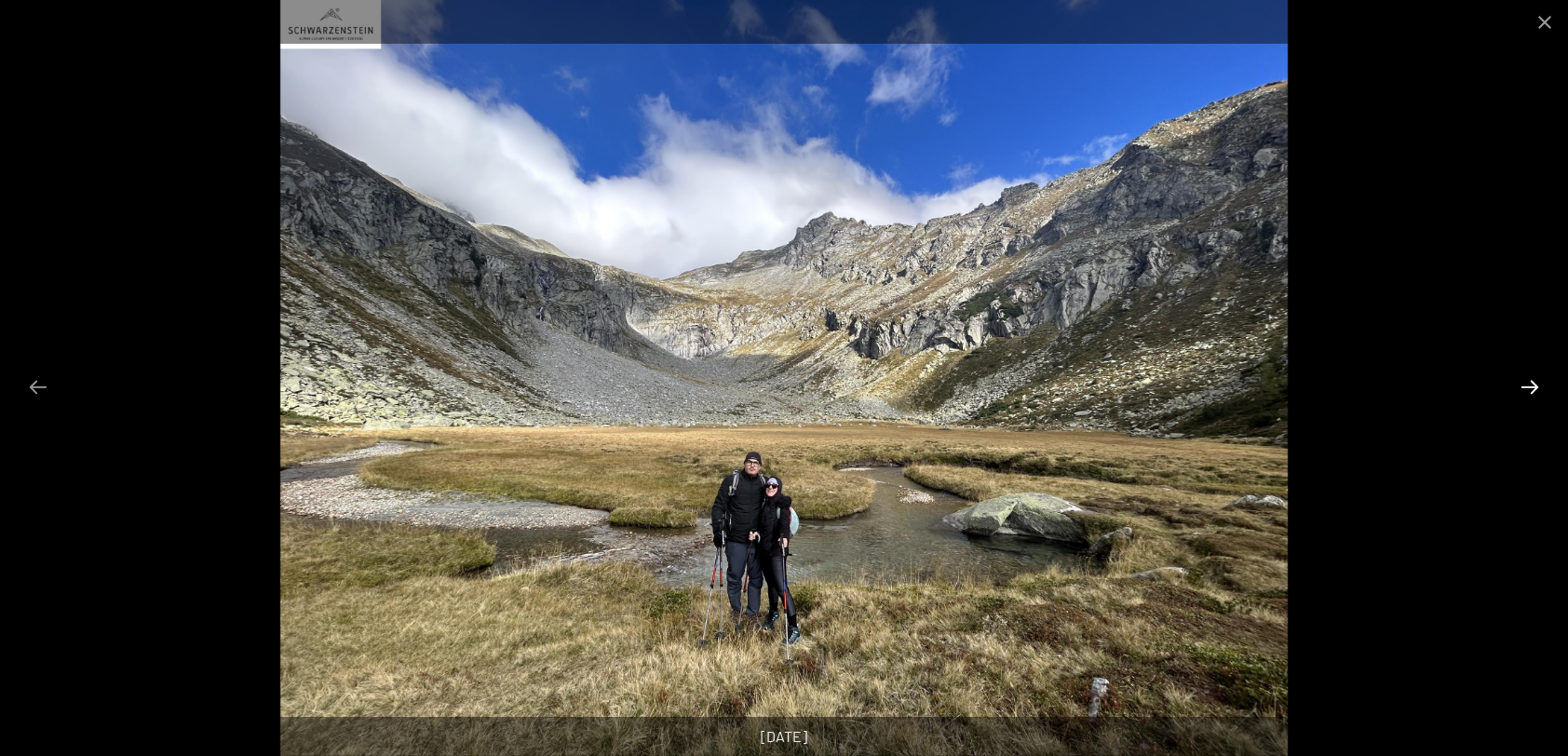
click at [1530, 386] on button "Next slide" at bounding box center [1529, 387] width 39 height 36
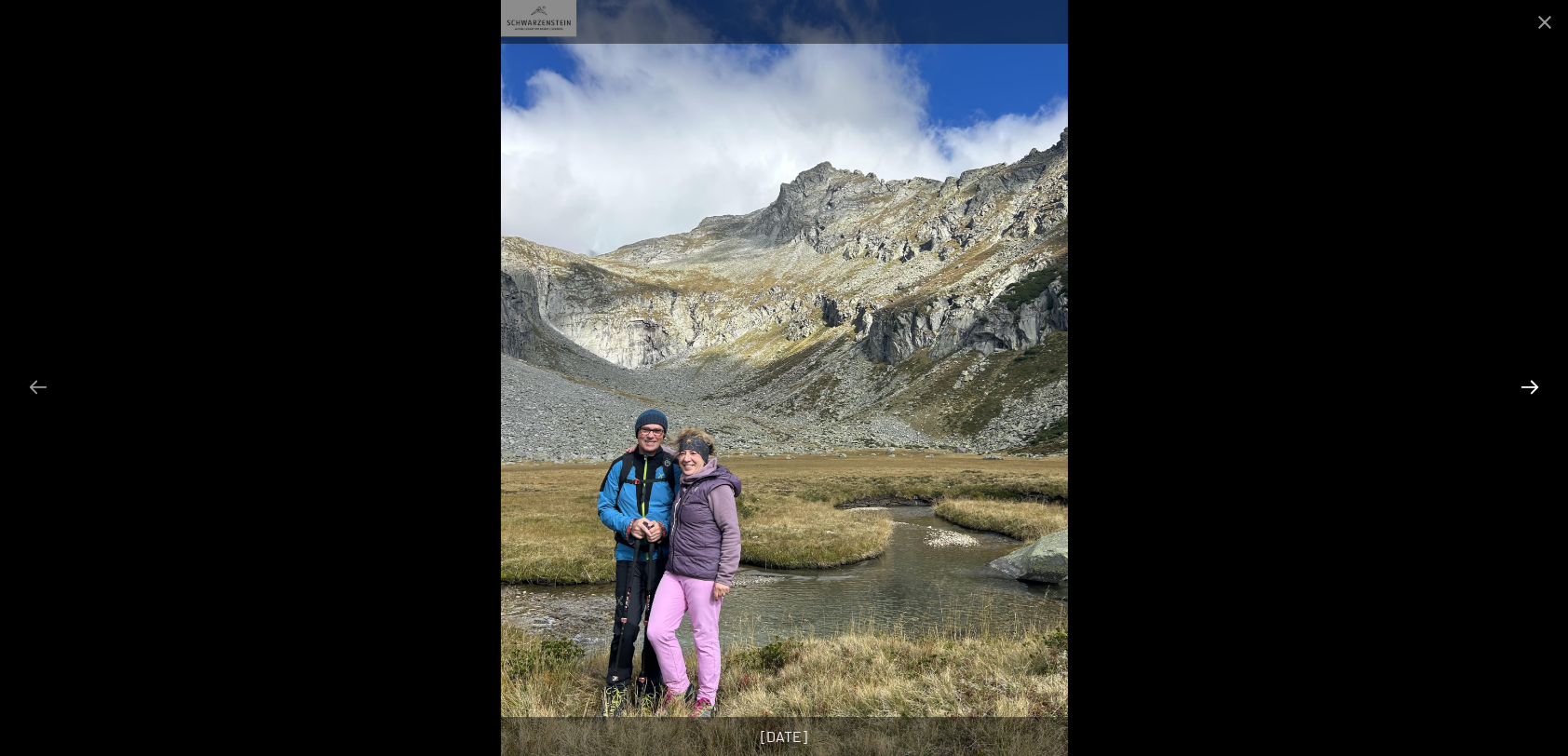
click at [1530, 386] on button "Next slide" at bounding box center [1529, 387] width 39 height 36
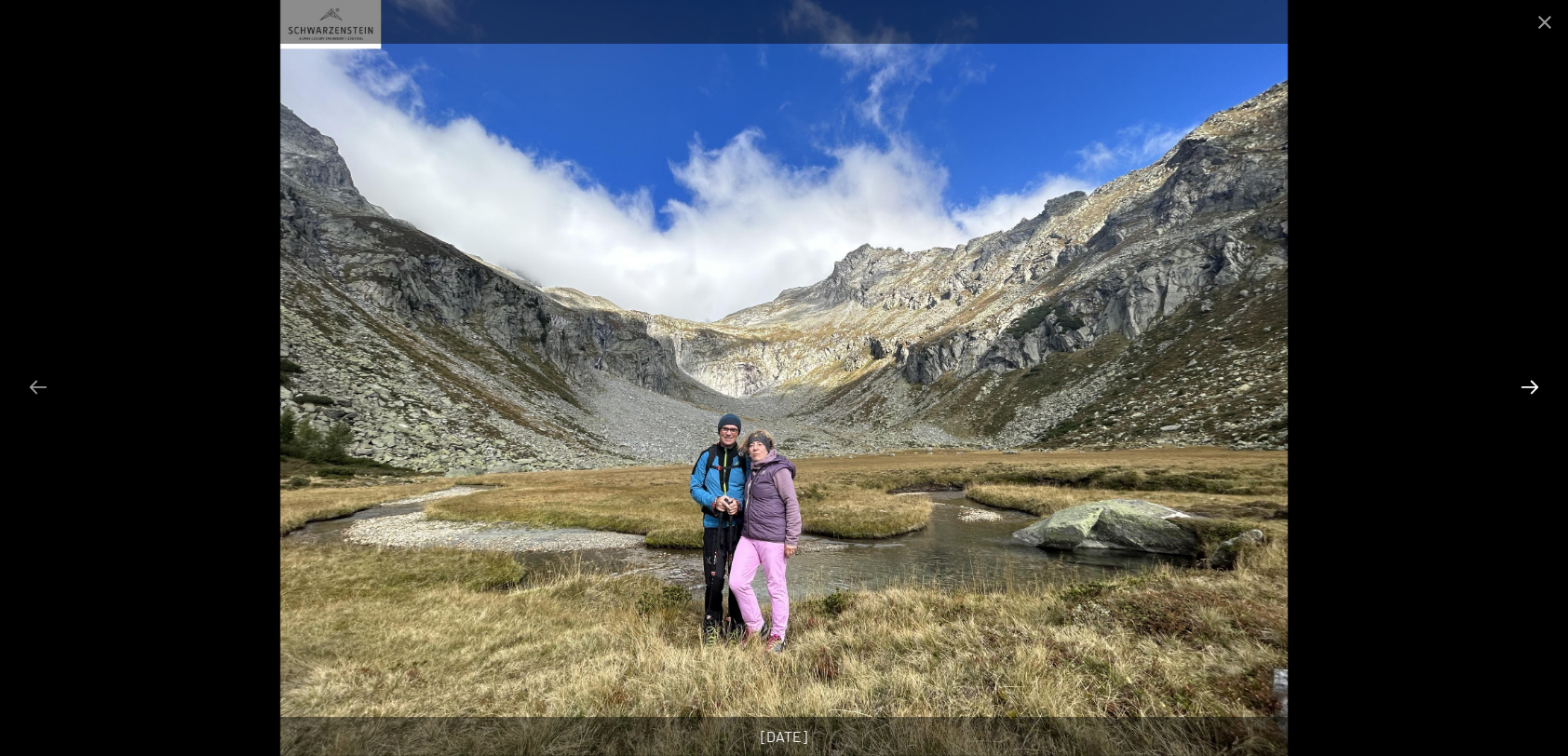
click at [1530, 386] on button "Next slide" at bounding box center [1529, 387] width 39 height 36
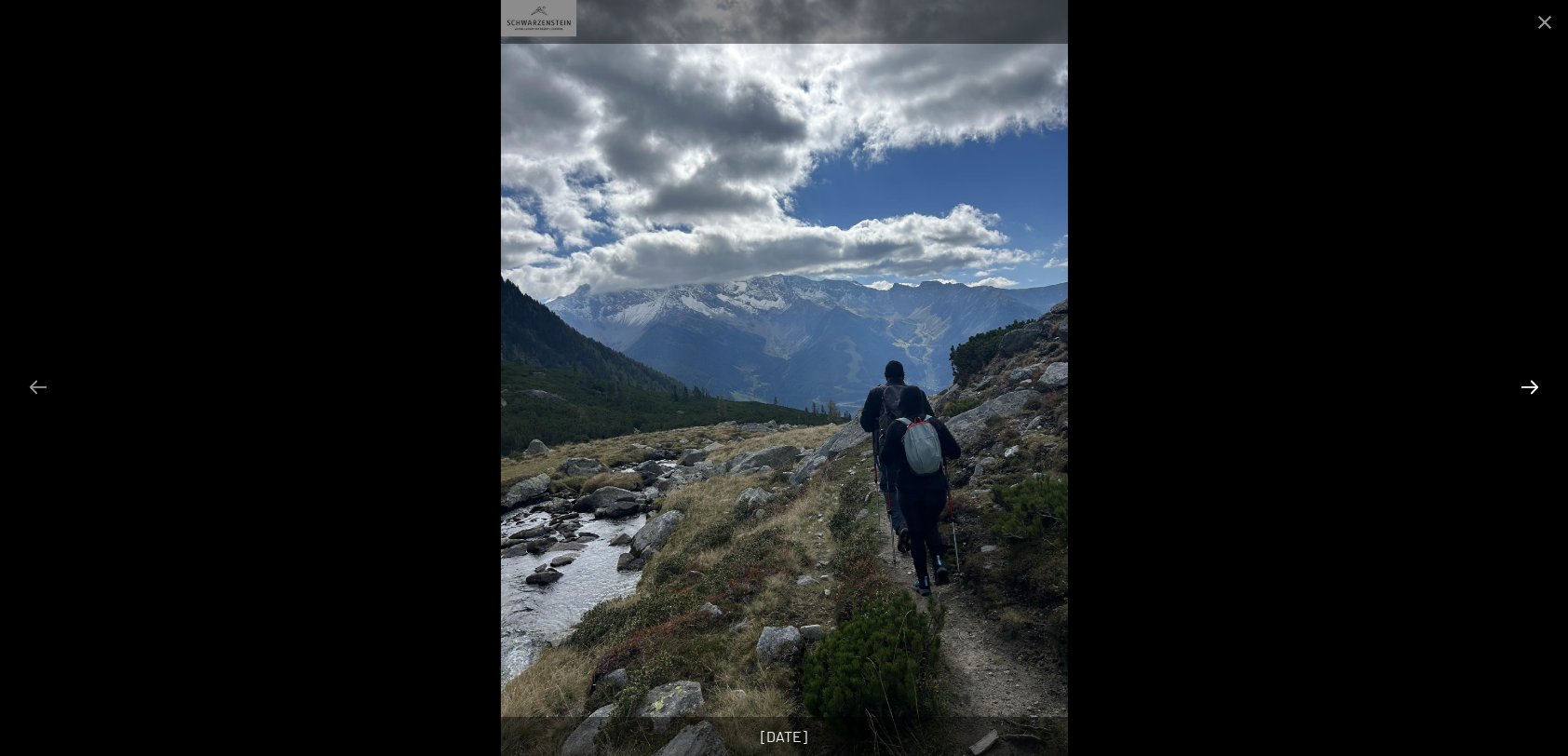
click at [1530, 386] on button "Next slide" at bounding box center [1529, 387] width 39 height 36
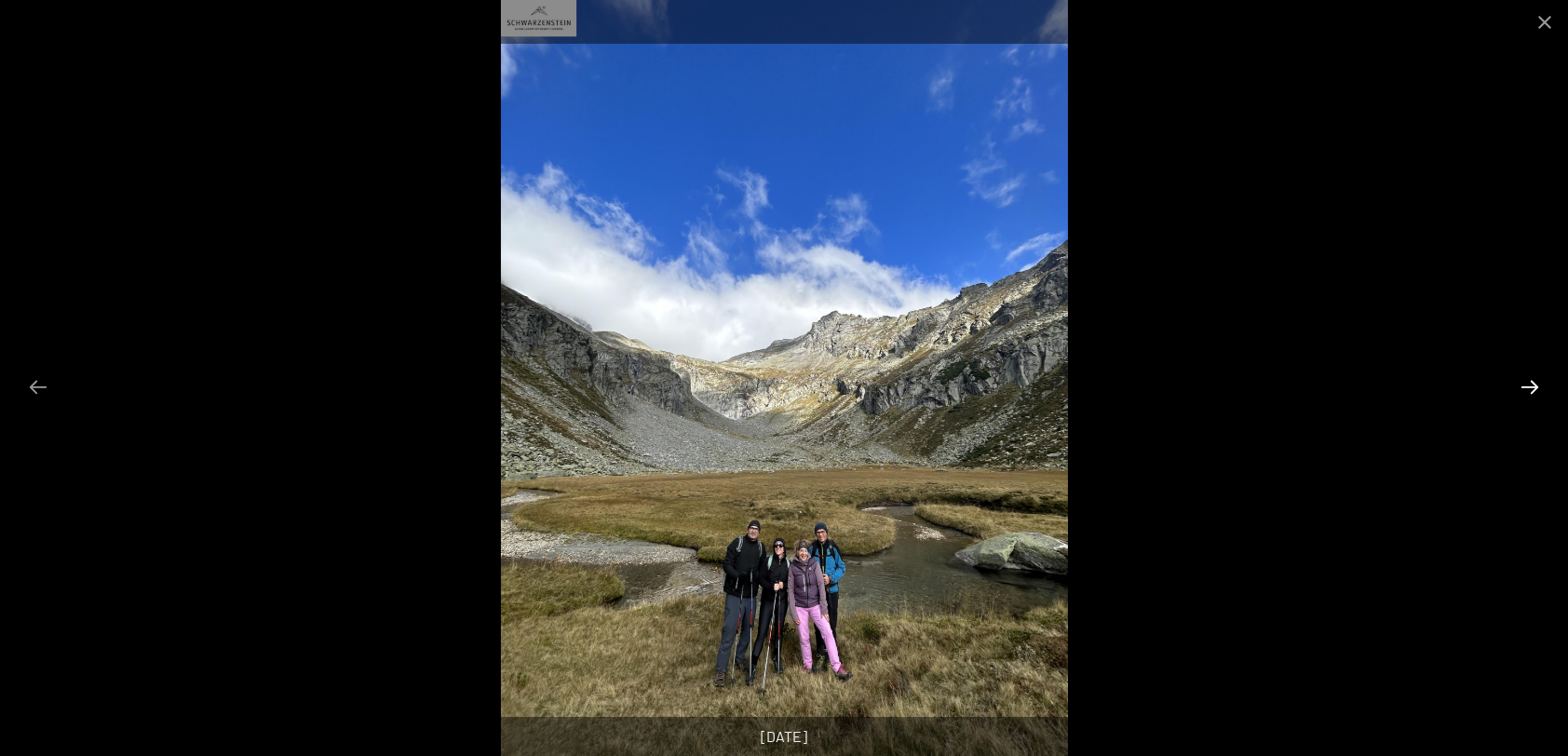
click at [1530, 386] on button "Next slide" at bounding box center [1529, 387] width 39 height 36
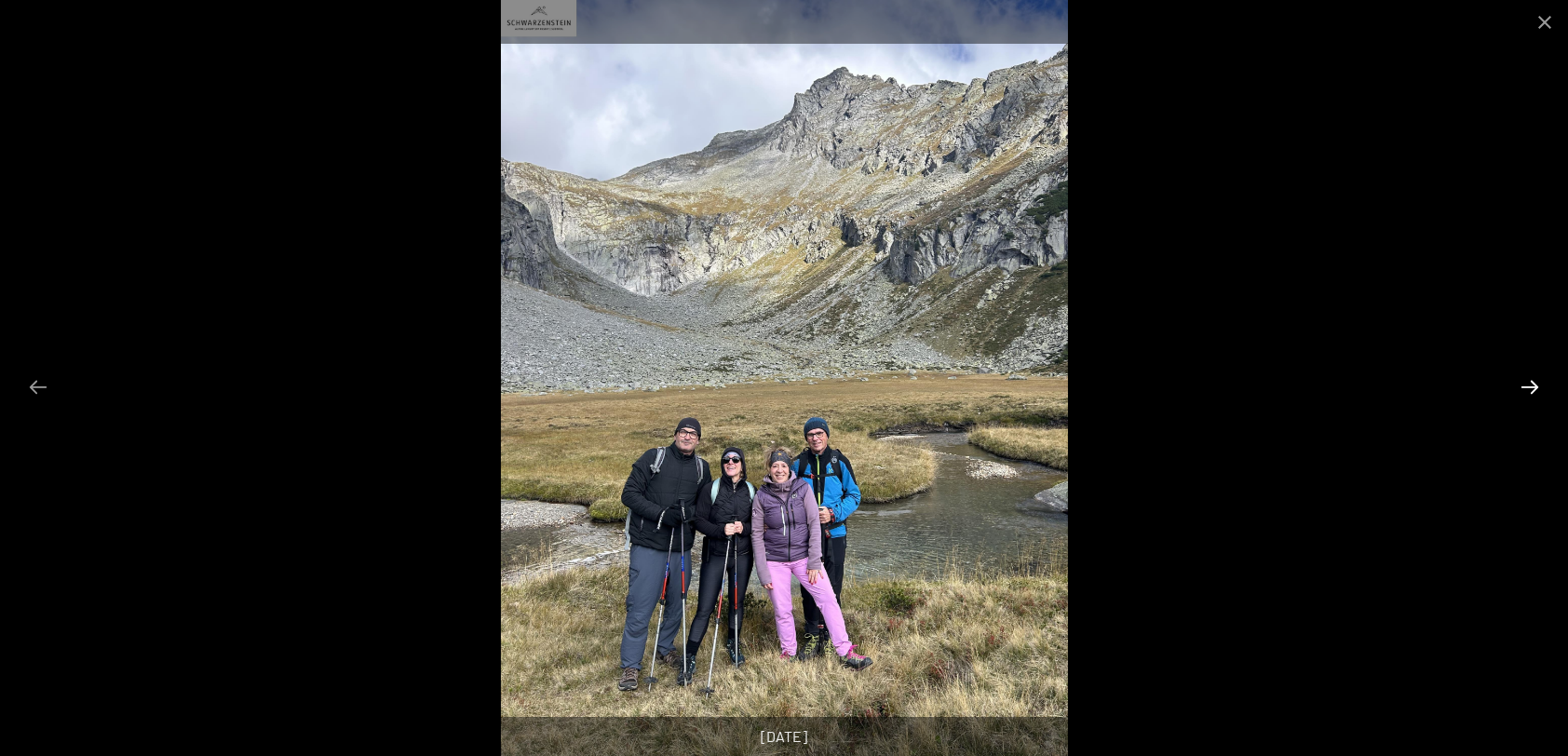
click at [1530, 386] on button "Next slide" at bounding box center [1529, 387] width 39 height 36
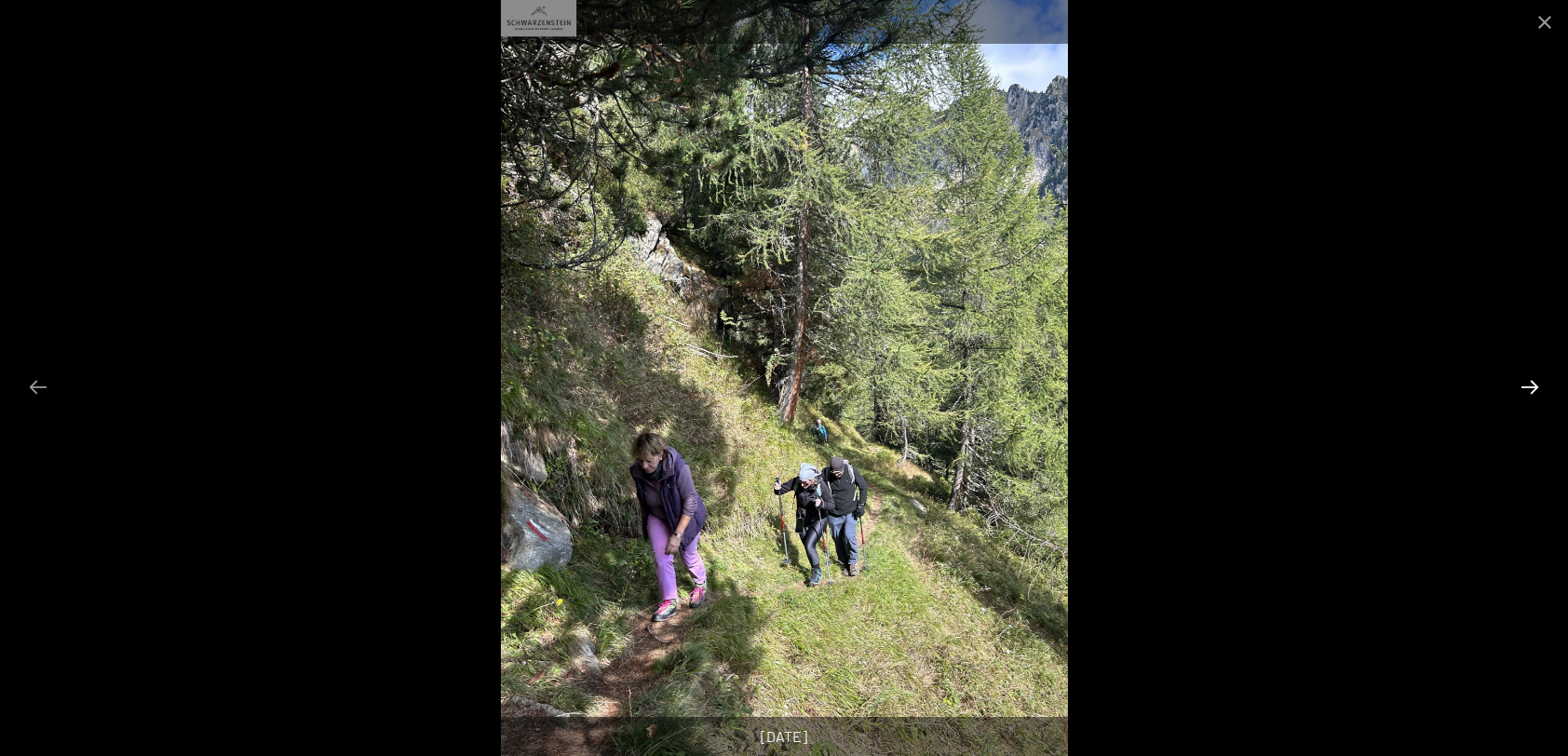
click at [1530, 386] on button "Next slide" at bounding box center [1529, 387] width 39 height 36
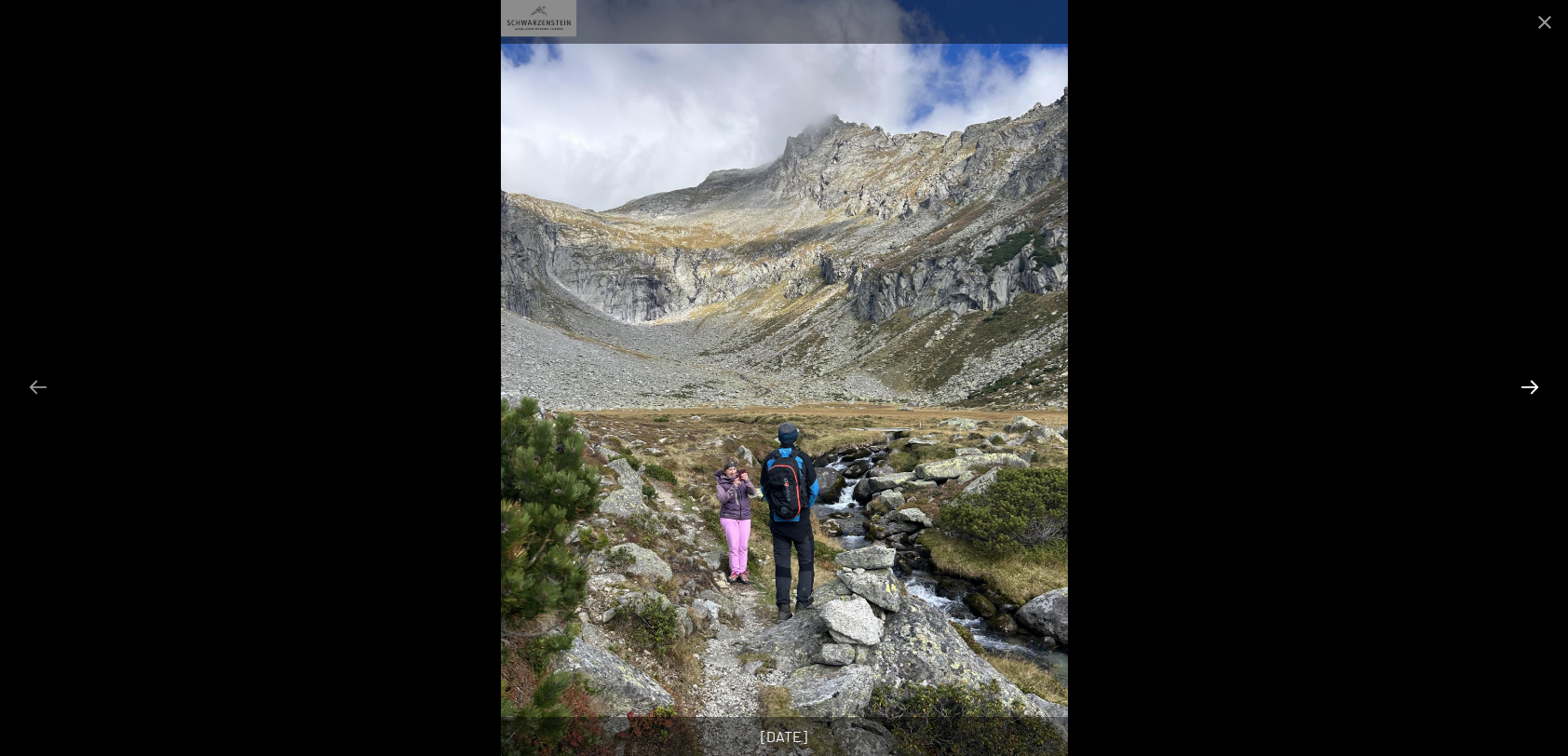
click at [1530, 386] on button "Next slide" at bounding box center [1529, 387] width 39 height 36
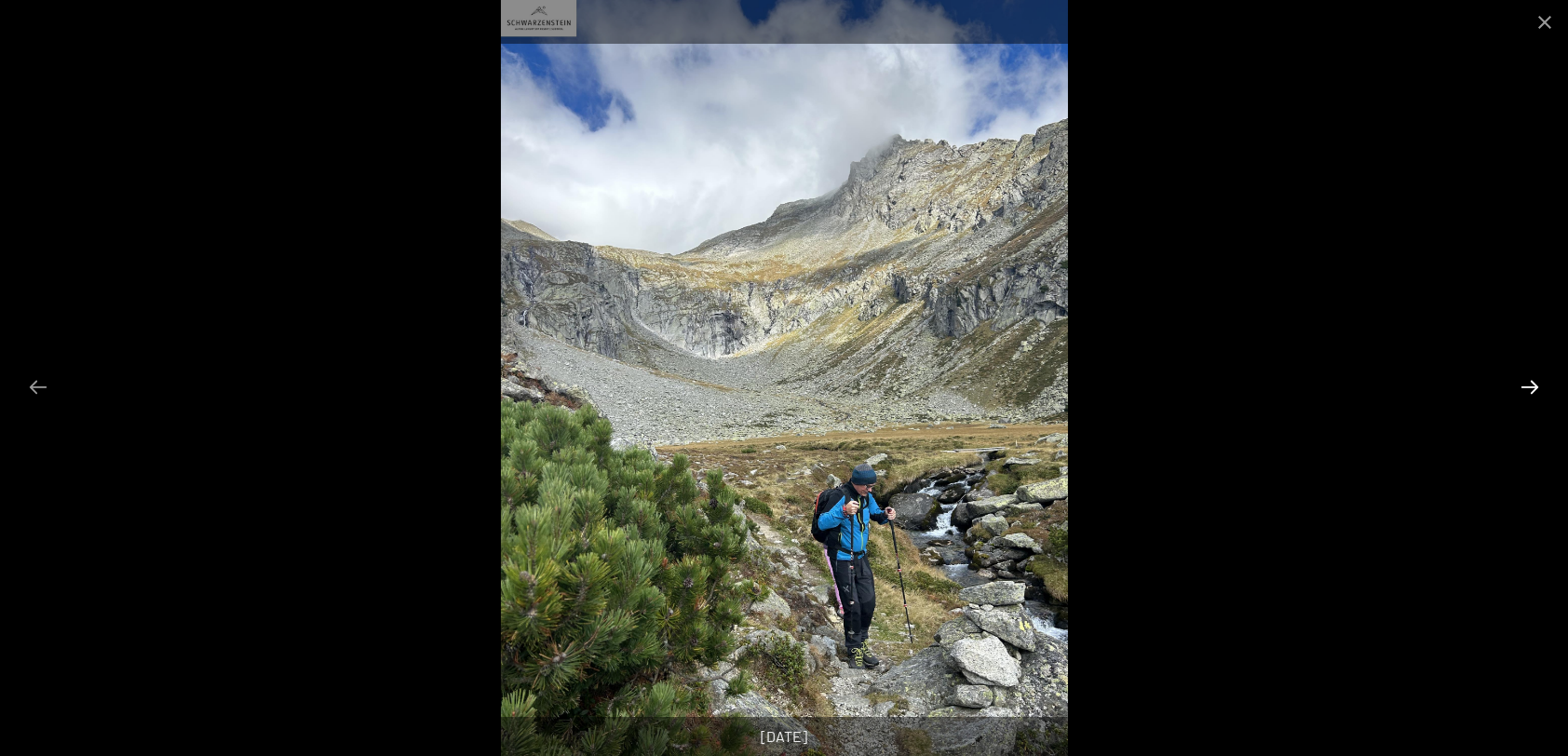
click at [1530, 386] on button "Next slide" at bounding box center [1529, 387] width 39 height 36
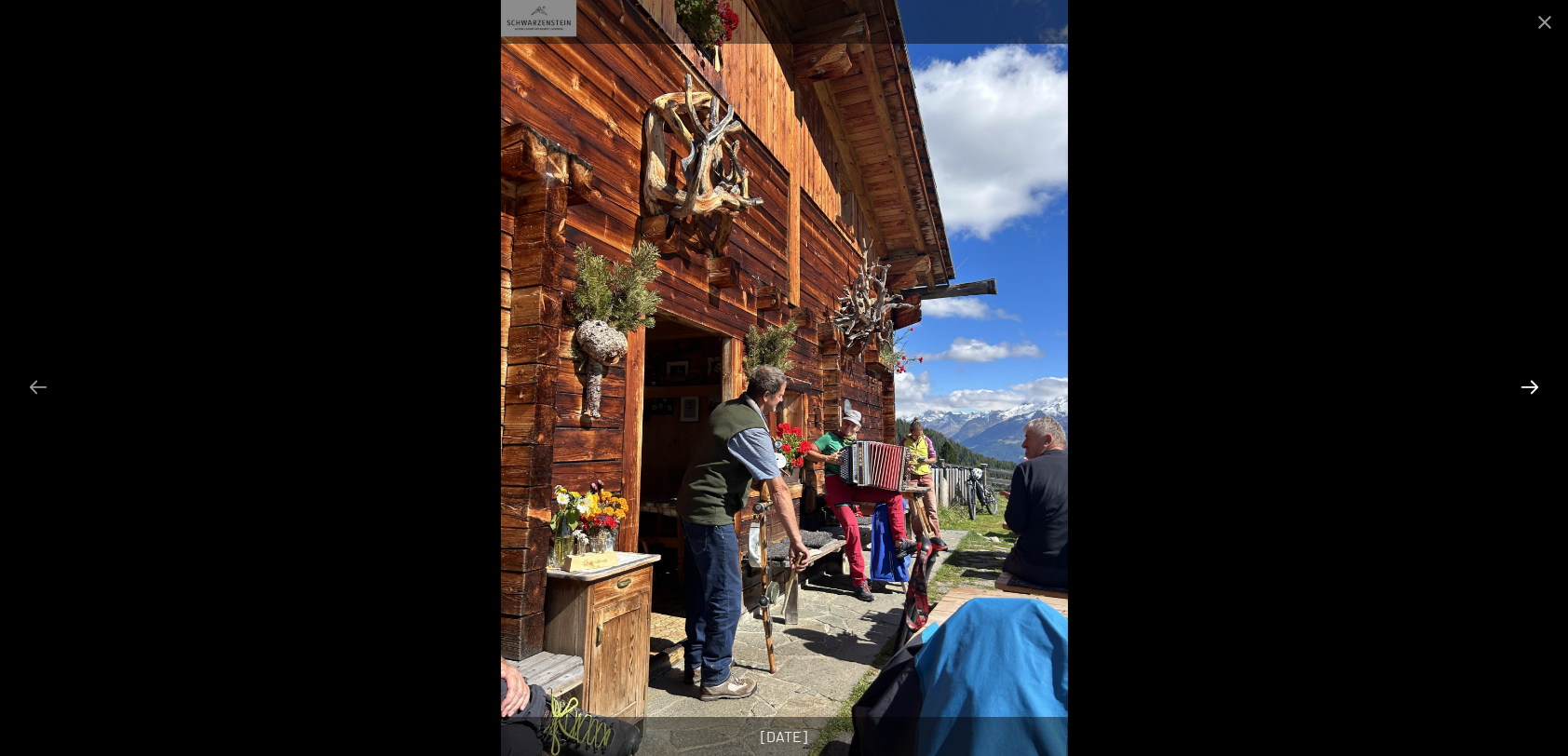
click at [1530, 386] on button "Next slide" at bounding box center [1529, 387] width 39 height 36
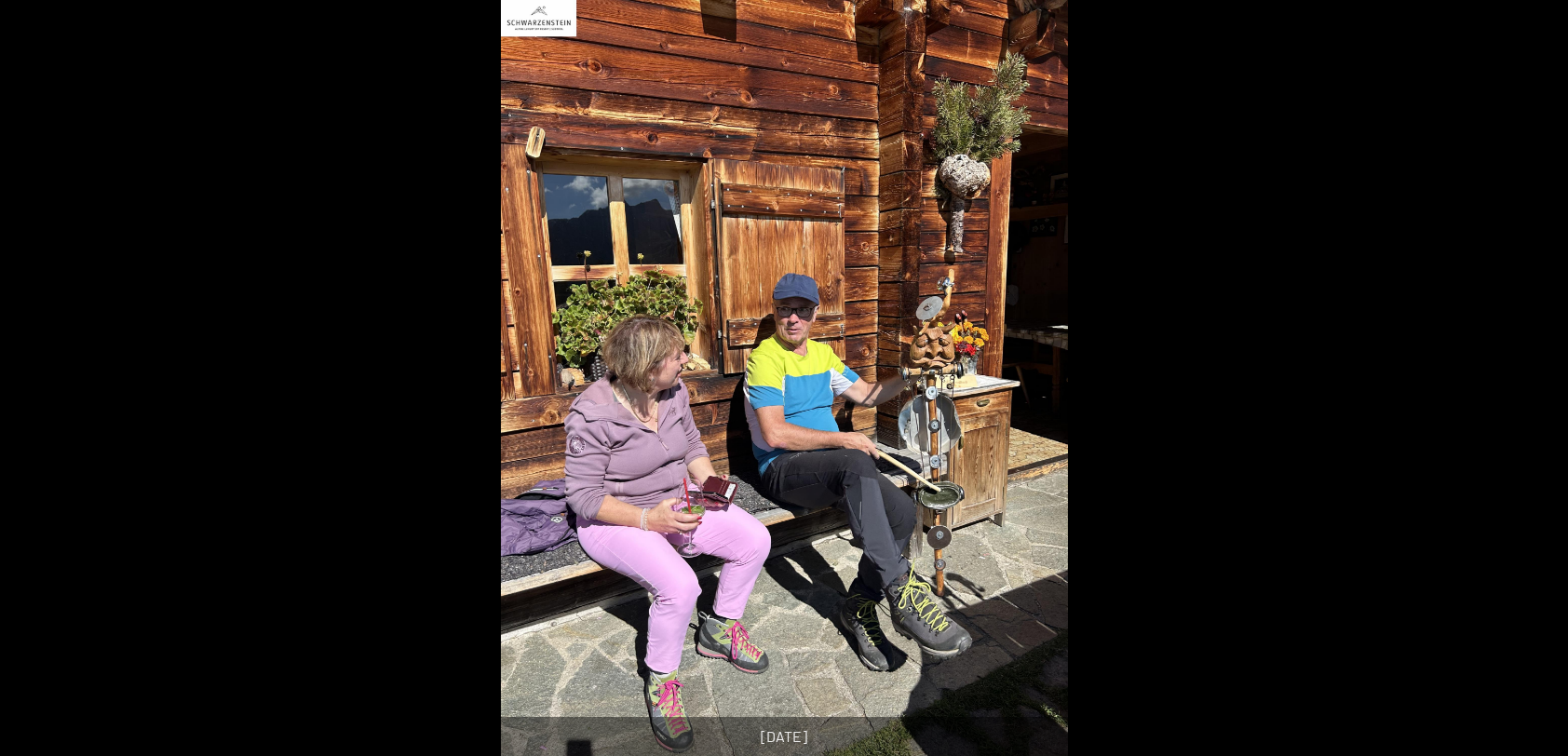
click at [1530, 386] on button "Next slide" at bounding box center [1539, 387] width 39 height 36
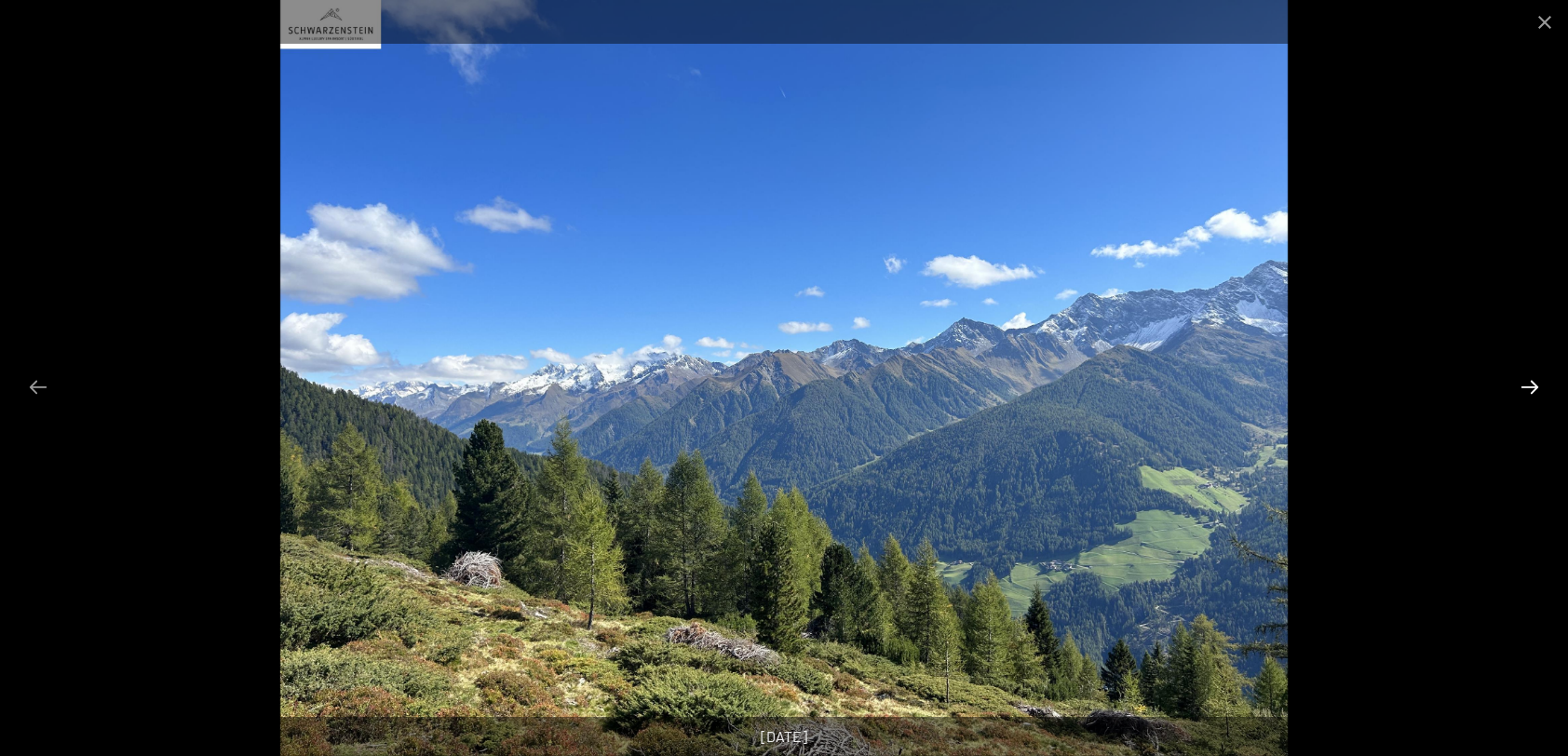
click at [1530, 386] on button "Next slide" at bounding box center [1529, 387] width 39 height 36
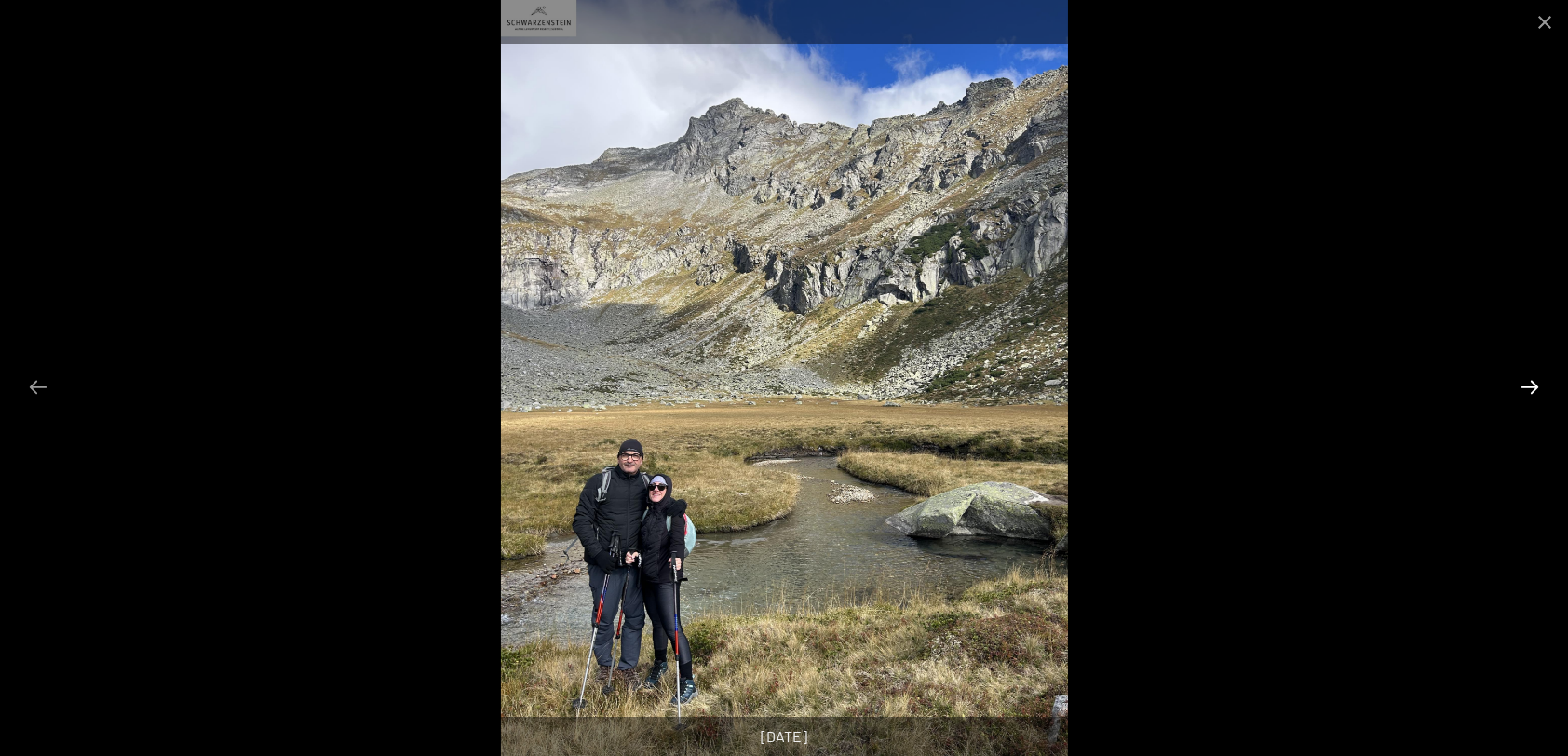
click at [1530, 386] on button "Next slide" at bounding box center [1529, 387] width 39 height 36
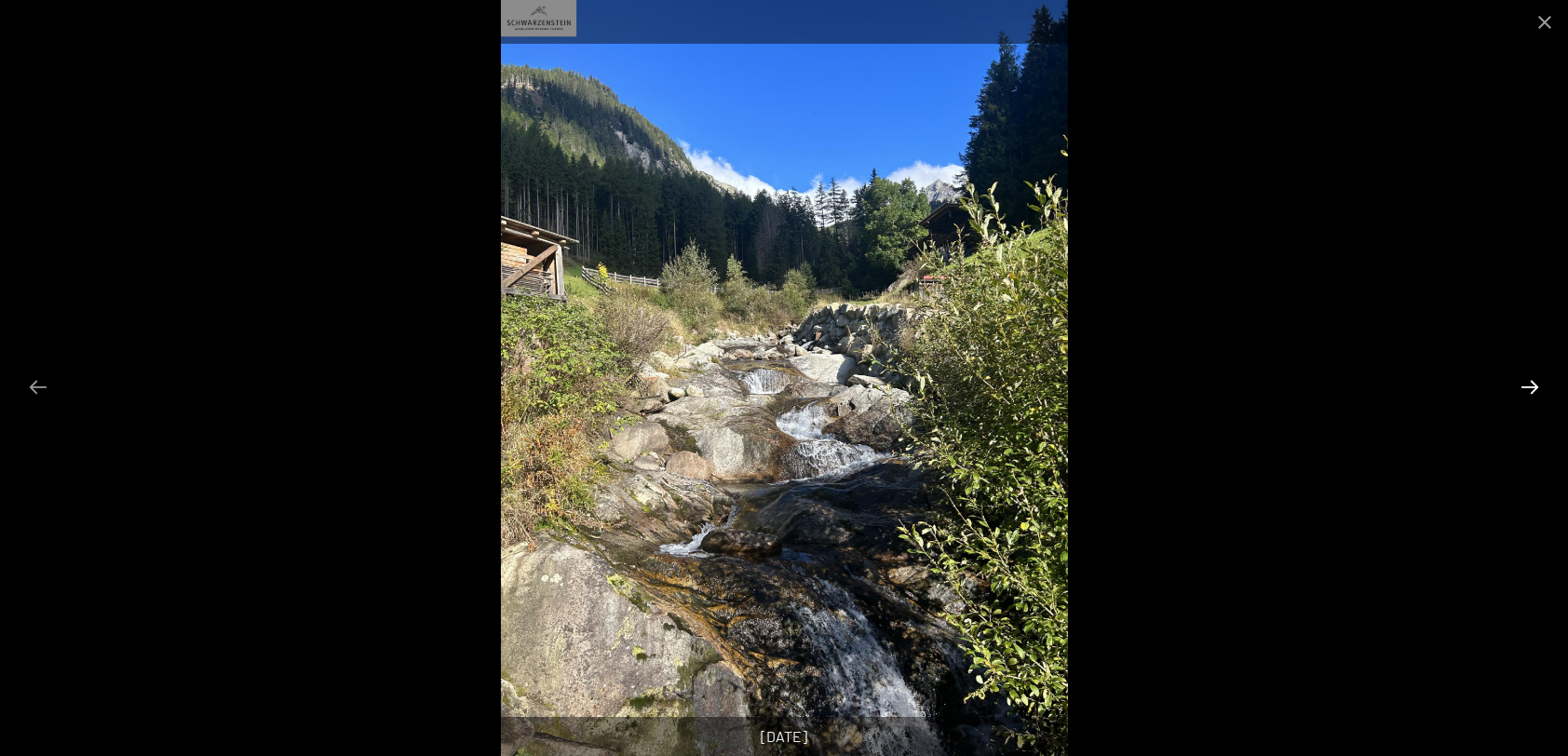
click at [1530, 386] on button "Next slide" at bounding box center [1529, 387] width 39 height 36
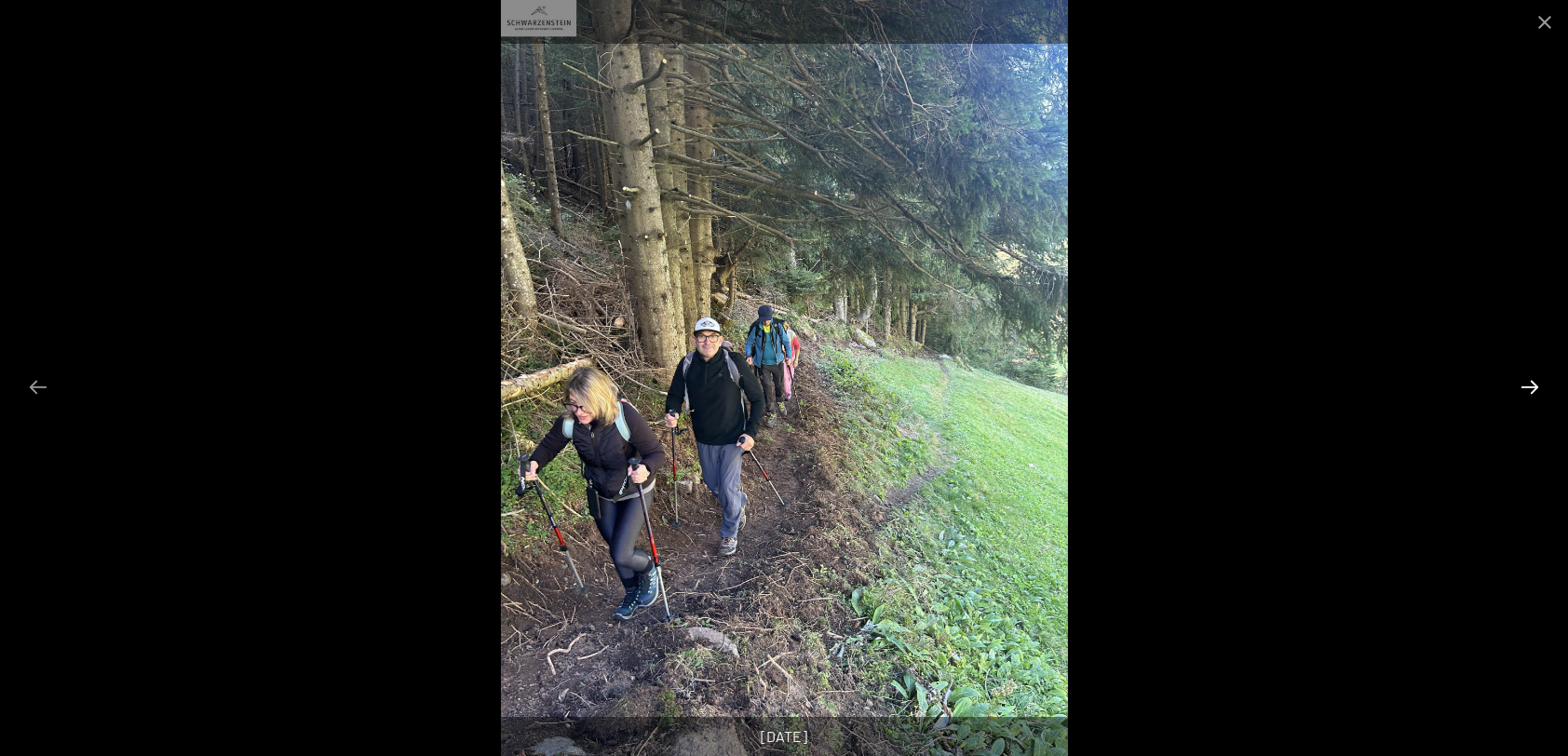
click at [1530, 386] on button "Next slide" at bounding box center [1529, 387] width 39 height 36
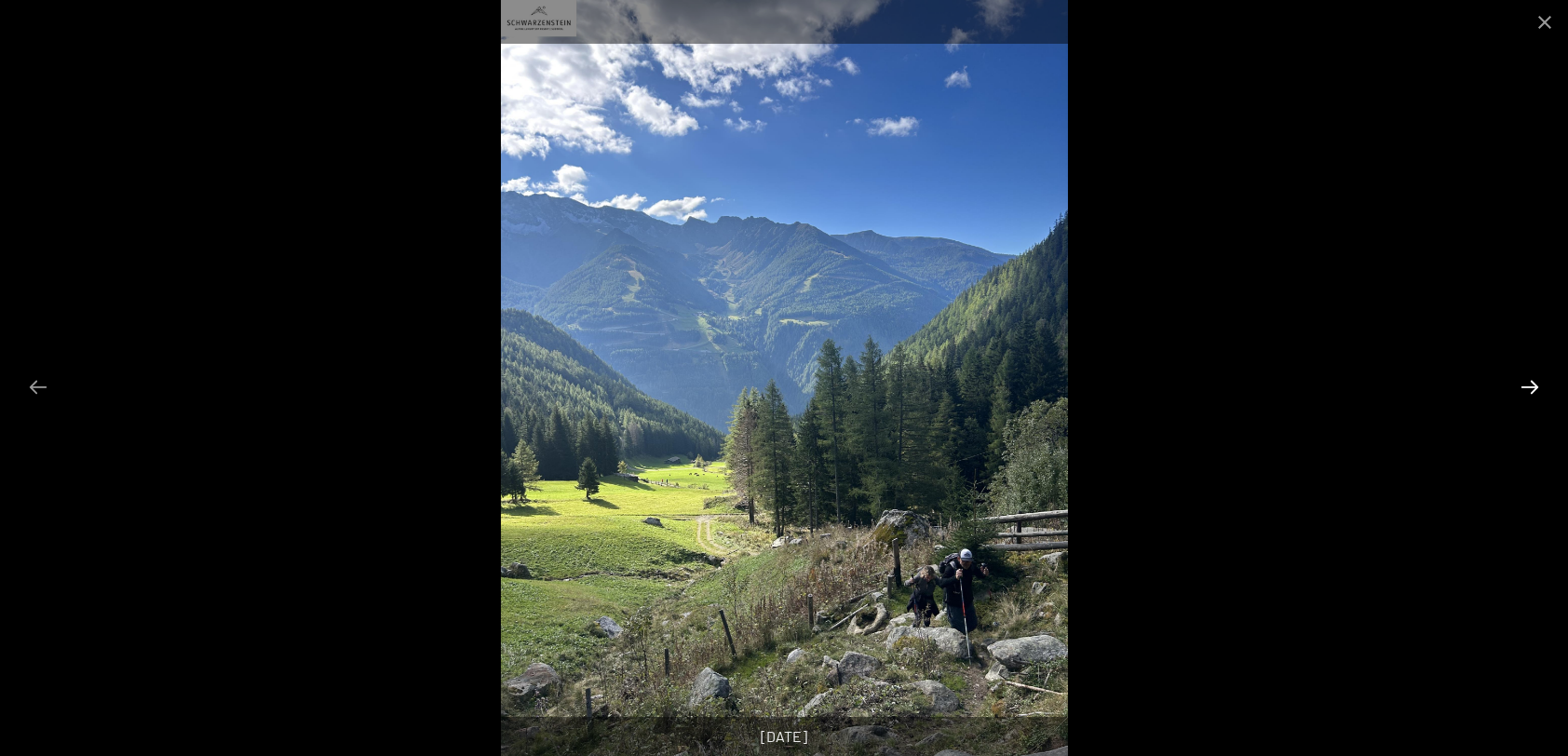
click at [1530, 386] on button "Next slide" at bounding box center [1529, 387] width 39 height 36
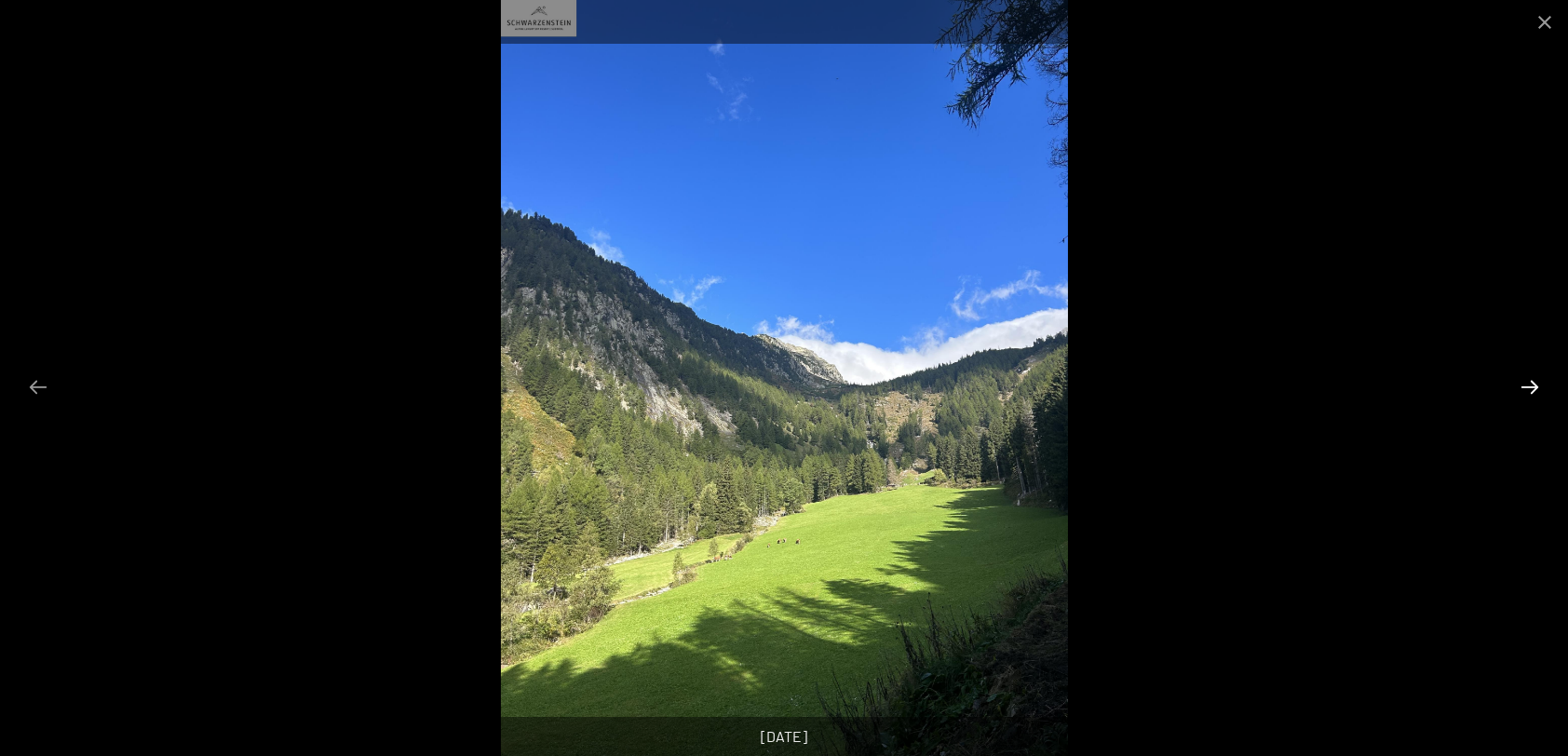
click at [1530, 386] on button "Next slide" at bounding box center [1529, 387] width 39 height 36
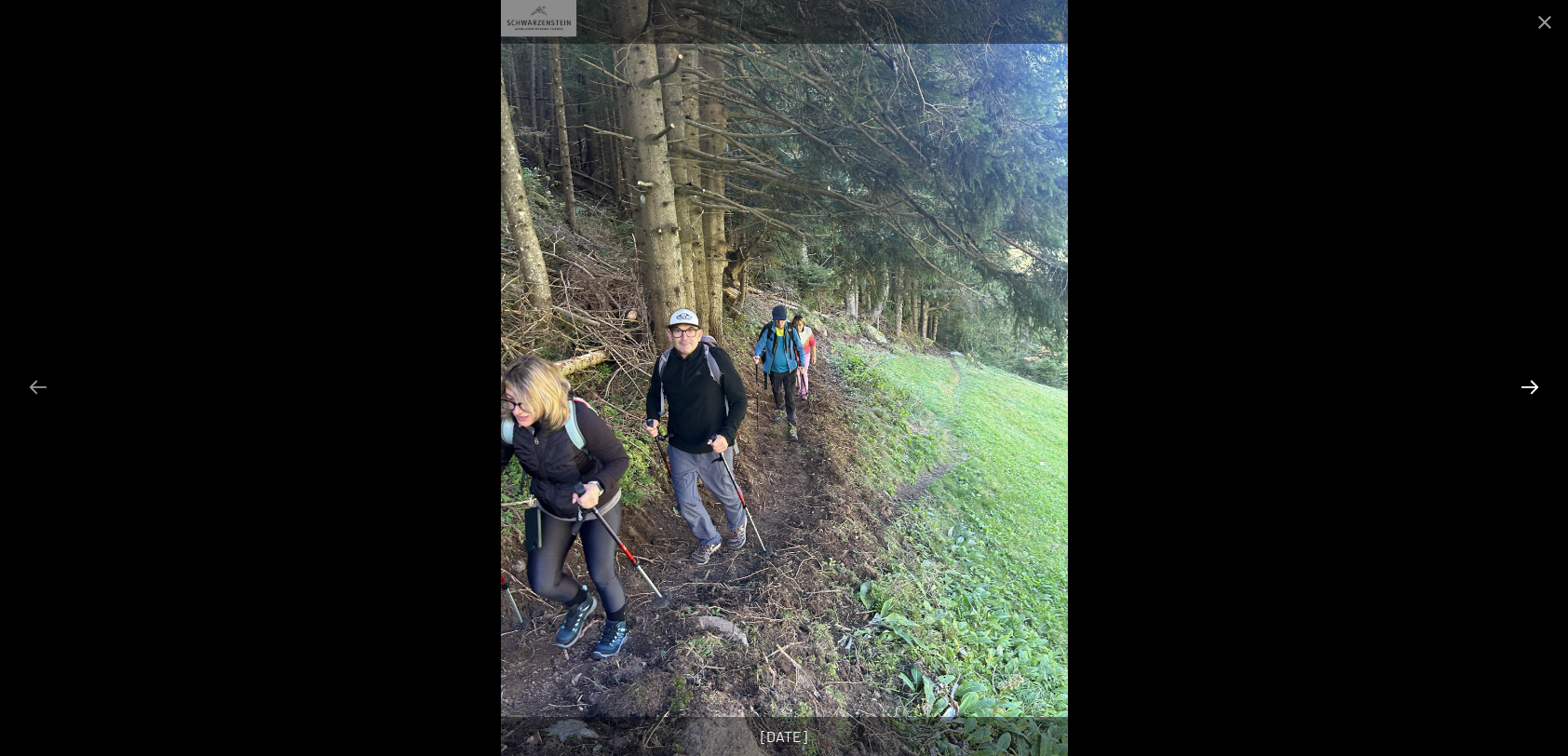
click at [1530, 386] on button "Next slide" at bounding box center [1529, 387] width 39 height 36
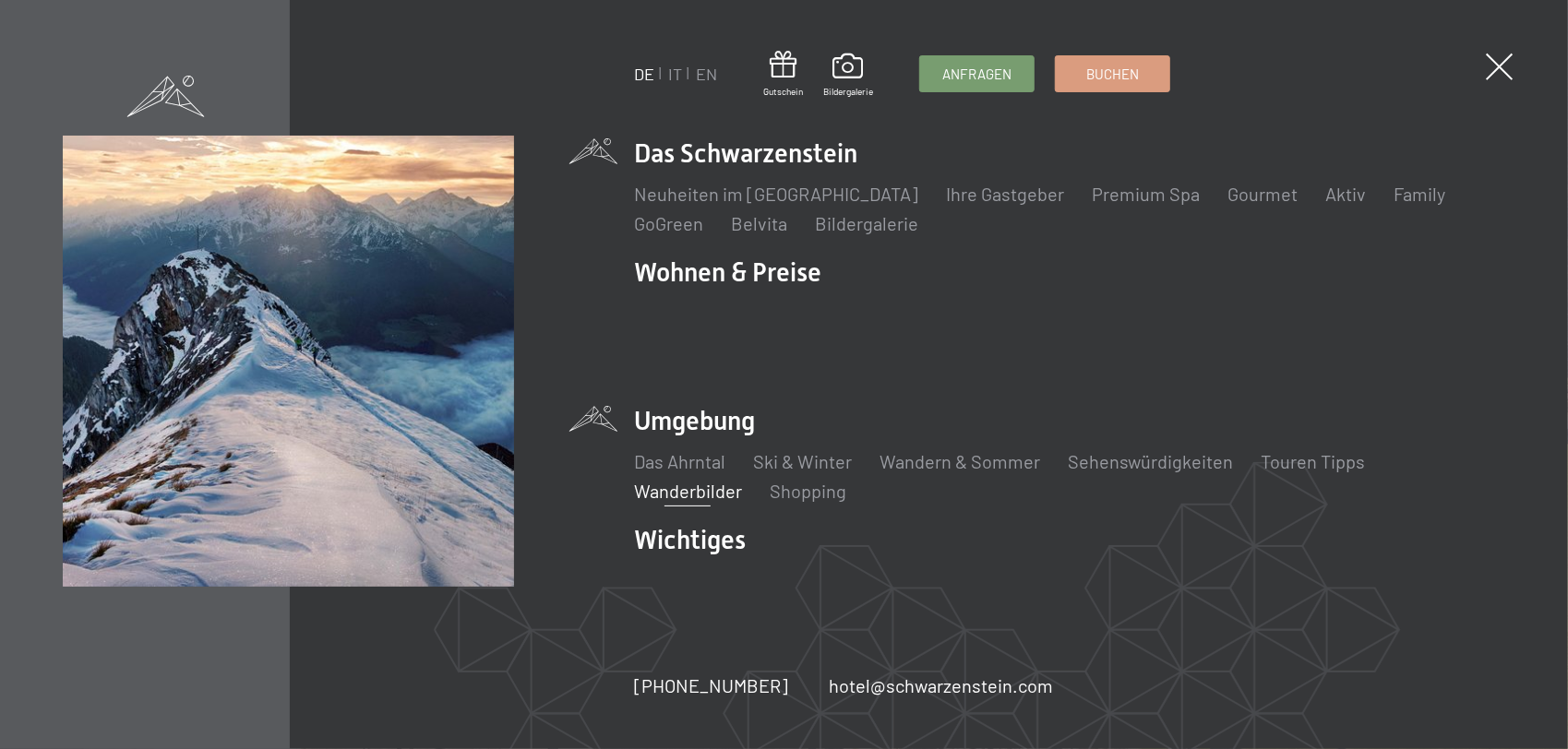
click at [688, 479] on link "Wanderbilder" at bounding box center [688, 491] width 108 height 22
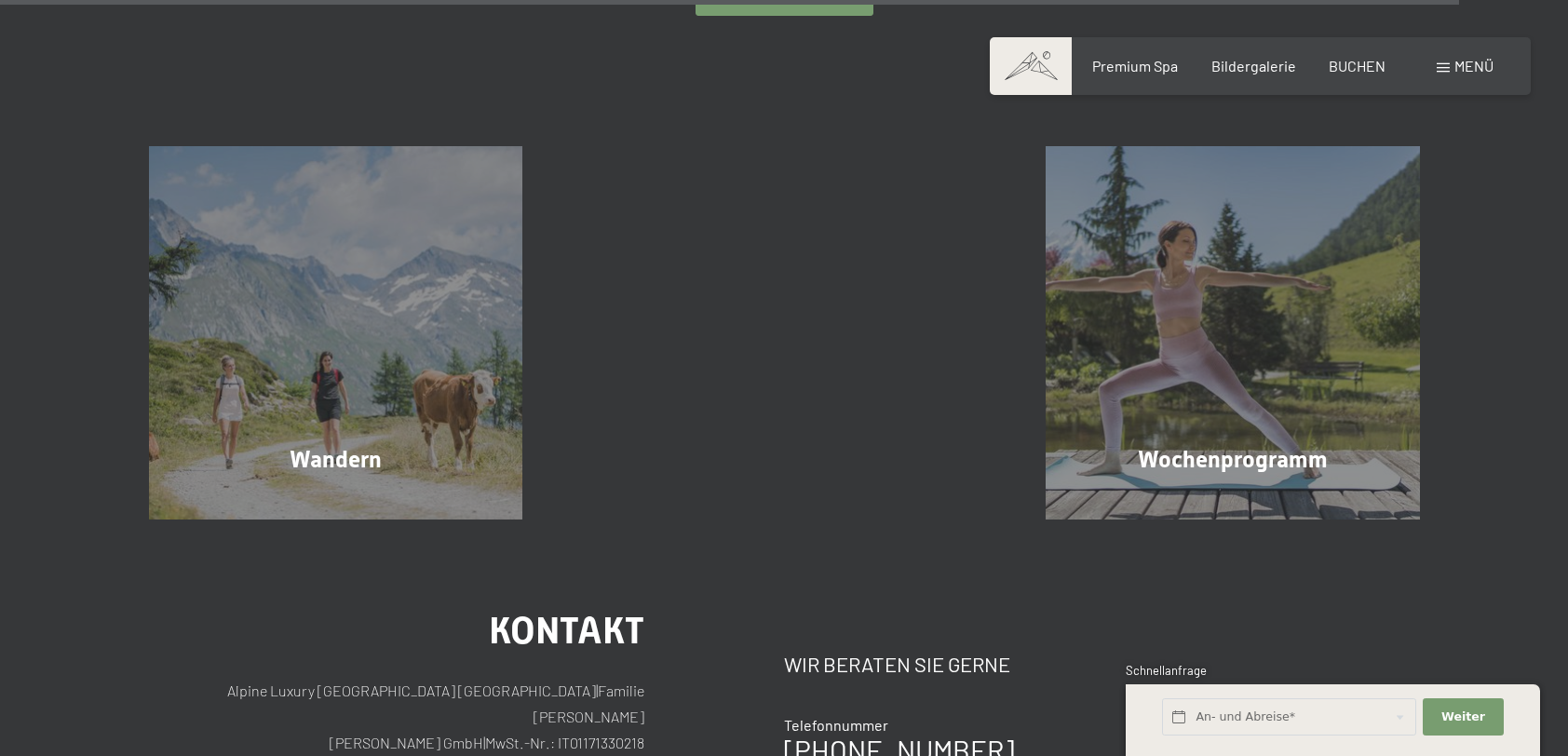
scroll to position [4469, 0]
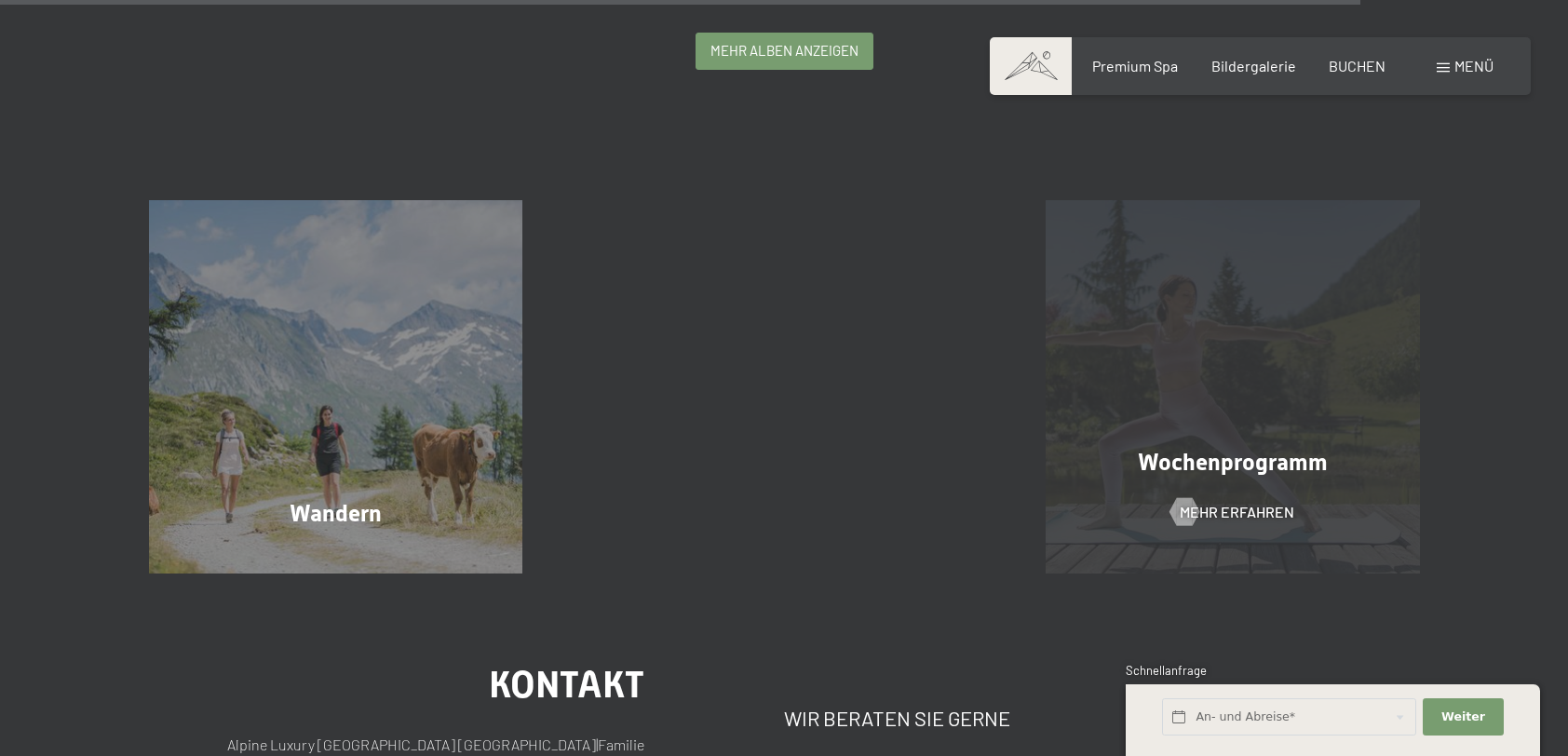
click at [1166, 466] on span "Wochenprogramm" at bounding box center [1232, 462] width 190 height 27
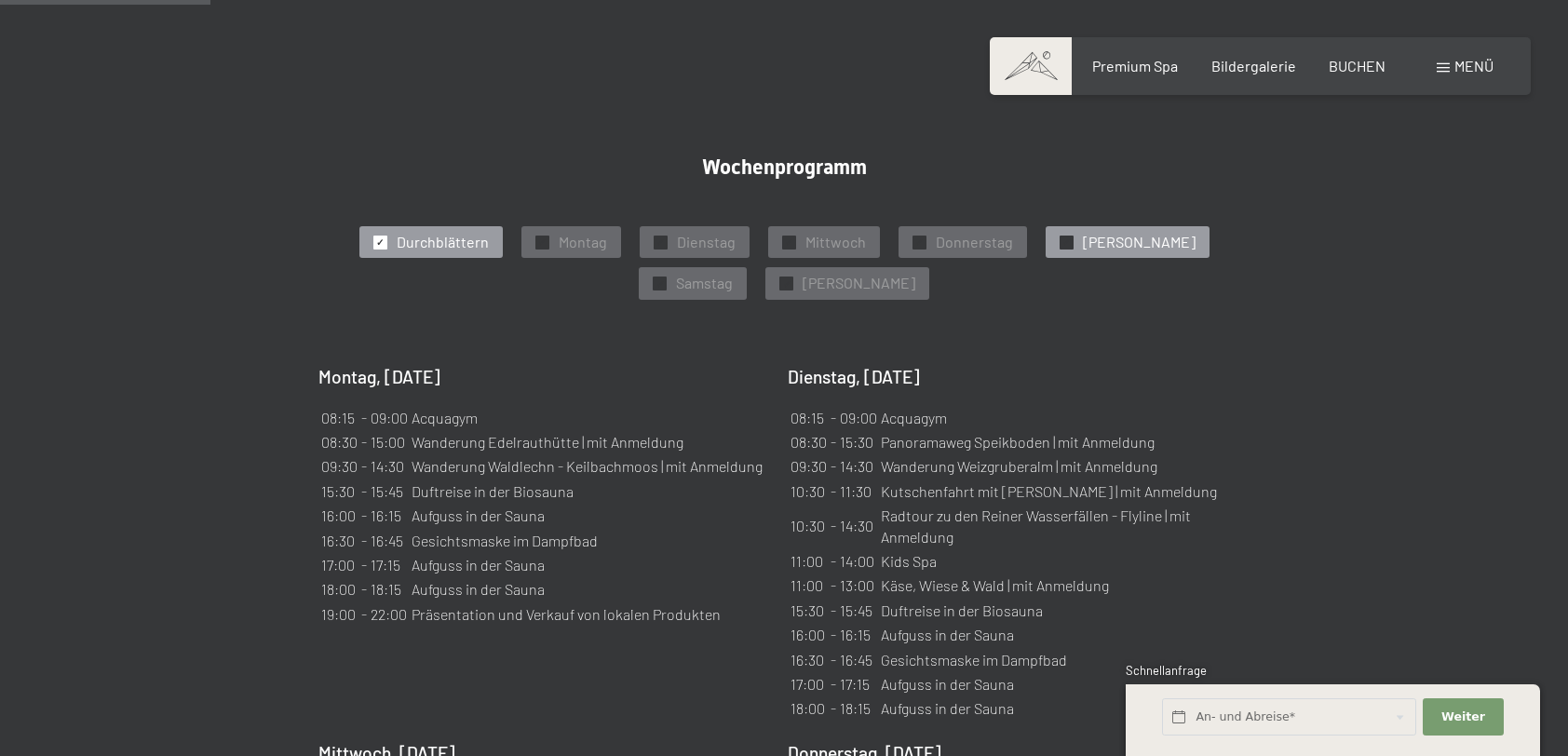
scroll to position [1117, 0]
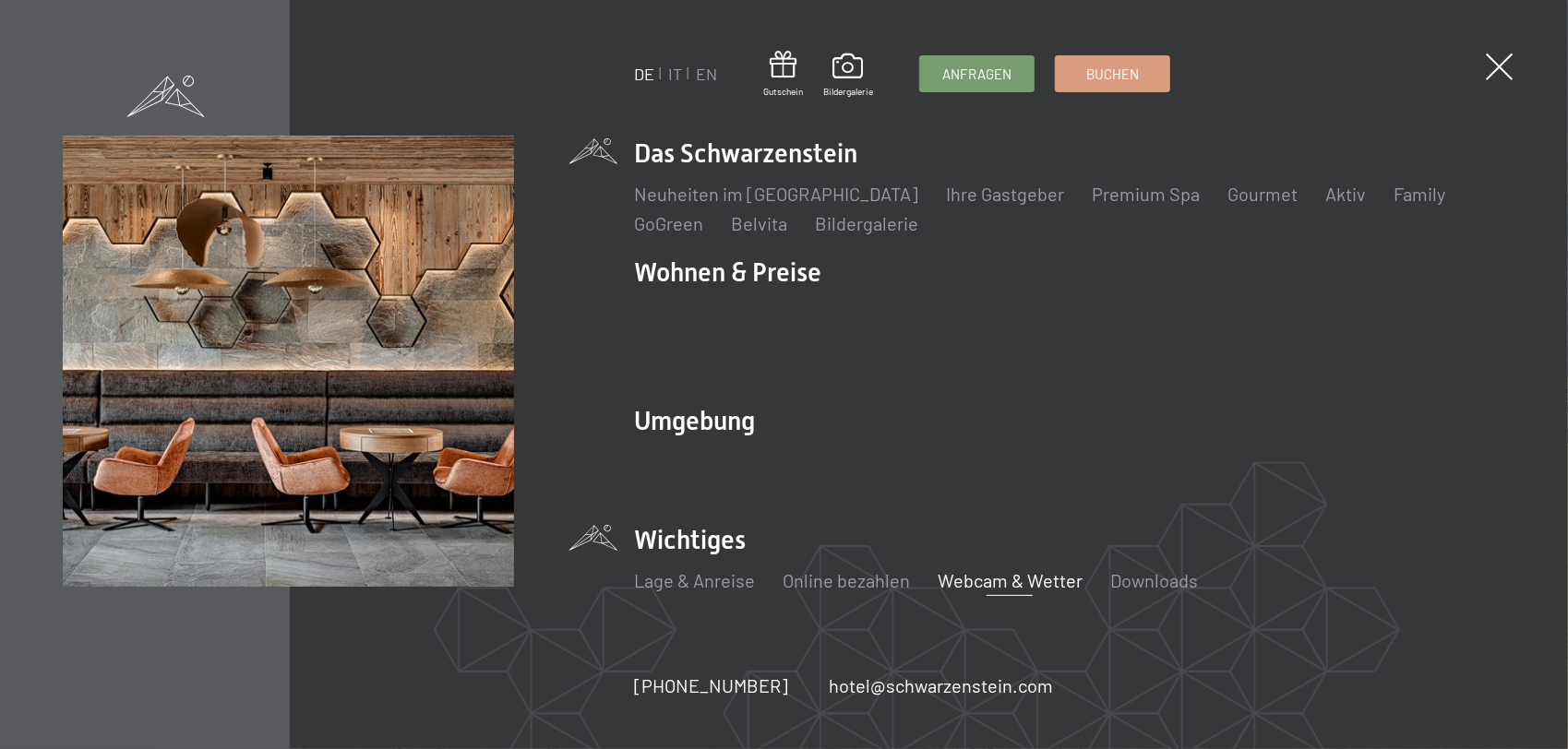
click at [998, 569] on link "Webcam & Wetter" at bounding box center [1010, 580] width 145 height 22
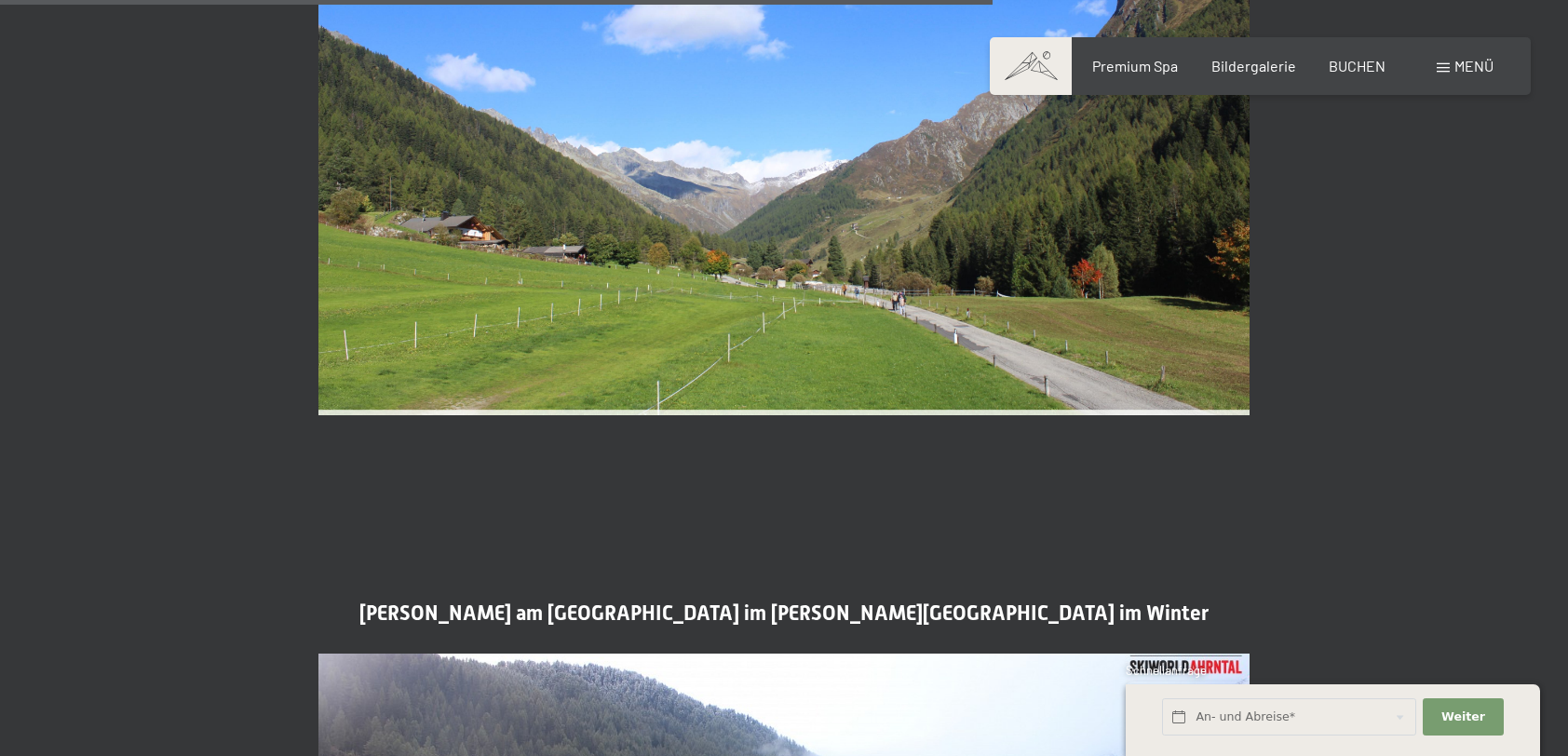
scroll to position [4190, 0]
